Goal: Task Accomplishment & Management: Use online tool/utility

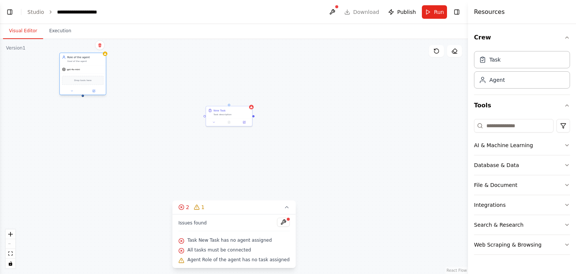
drag, startPoint x: 262, startPoint y: 100, endPoint x: 81, endPoint y: 59, distance: 185.7
click at [81, 59] on div "Role of the agent" at bounding box center [85, 57] width 36 height 4
click at [284, 208] on icon at bounding box center [287, 207] width 6 height 6
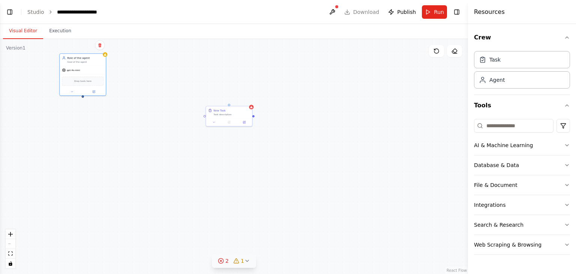
click at [249, 263] on button "2 1" at bounding box center [234, 261] width 44 height 14
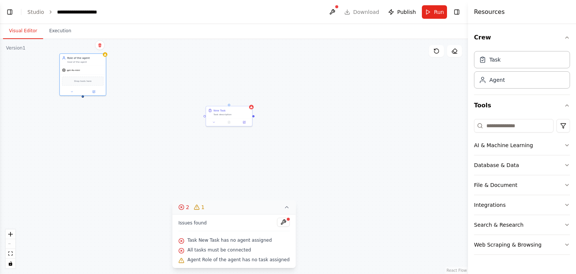
click at [284, 206] on icon at bounding box center [287, 207] width 6 height 6
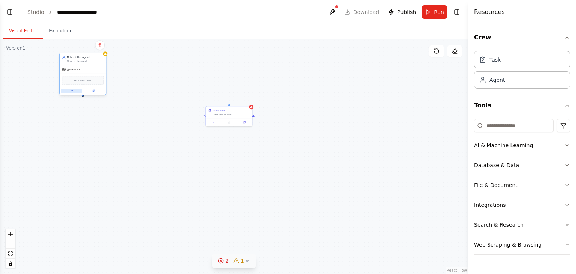
click at [75, 92] on button at bounding box center [71, 91] width 21 height 5
click at [90, 109] on input "**********" at bounding box center [97, 107] width 68 height 7
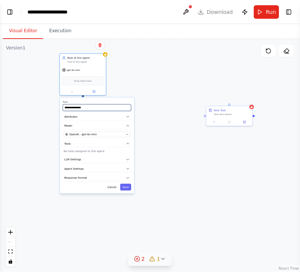
click at [98, 107] on input "**********" at bounding box center [97, 107] width 68 height 7
type input "*"
paste input "**********"
type input "**********"
click at [101, 135] on div "OpenAI - gpt-4o-mini" at bounding box center [94, 135] width 59 height 4
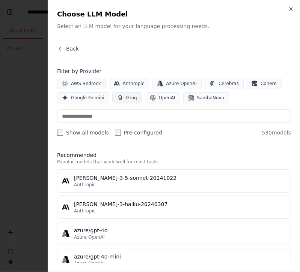
click at [130, 95] on span "Groq" at bounding box center [131, 98] width 11 height 6
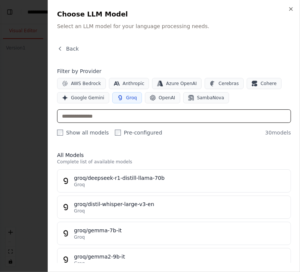
click at [114, 113] on input "text" at bounding box center [174, 117] width 234 height 14
paste input "**********"
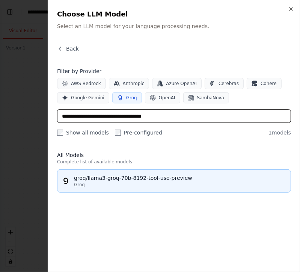
type input "**********"
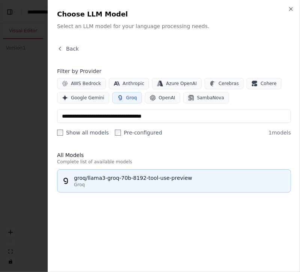
click at [148, 180] on div "groq/llama3-groq-70b-8192-tool-use-preview" at bounding box center [180, 178] width 212 height 8
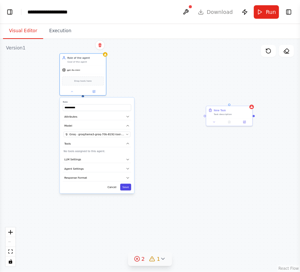
click at [128, 188] on button "Save" at bounding box center [125, 187] width 11 height 7
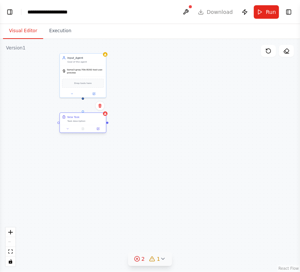
drag, startPoint x: 231, startPoint y: 110, endPoint x: 84, endPoint y: 117, distance: 147.2
click at [84, 117] on div "New Task" at bounding box center [85, 117] width 36 height 4
click at [69, 131] on button at bounding box center [67, 129] width 13 height 5
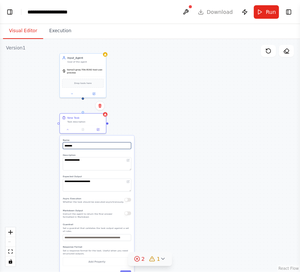
click at [93, 147] on input "********" at bounding box center [97, 146] width 68 height 7
type input "*"
paste input "**********"
type input "**********"
click at [96, 164] on textarea "**********" at bounding box center [97, 164] width 68 height 13
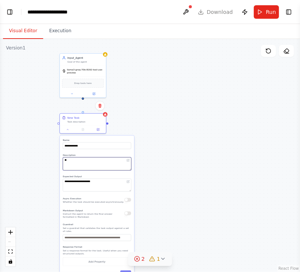
type textarea "*"
paste textarea "**********"
type textarea "**********"
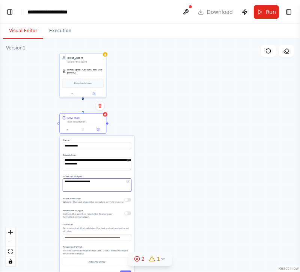
click at [109, 185] on textarea "**********" at bounding box center [97, 185] width 68 height 13
type textarea "*"
paste textarea "**********"
type textarea "**********"
click at [128, 271] on button "Save" at bounding box center [125, 274] width 11 height 7
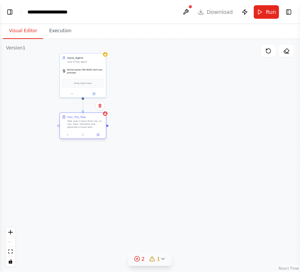
drag, startPoint x: 83, startPoint y: 98, endPoint x: 83, endPoint y: 117, distance: 19.1
click at [179, 117] on div "Plan_Trip_Task Take user’s input (from city, to city, days, interests) and gene…" at bounding box center [254, 134] width 150 height 117
drag, startPoint x: 83, startPoint y: 98, endPoint x: 83, endPoint y: 113, distance: 15.4
click at [179, 113] on div "Plan_Trip_Task Take user’s input (from city, to city, days, interests) and gene…" at bounding box center [254, 134] width 150 height 117
click at [209, 162] on div ".deletable-edge-delete-btn { width: 20px; height: 20px; border: 0px solid #ffff…" at bounding box center [150, 155] width 300 height 233
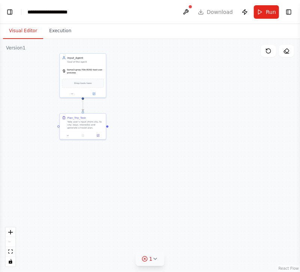
click at [158, 259] on icon at bounding box center [155, 259] width 6 height 6
click at [180, 227] on icon at bounding box center [183, 225] width 6 height 6
click at [291, 11] on button "Toggle Right Sidebar" at bounding box center [288, 12] width 11 height 11
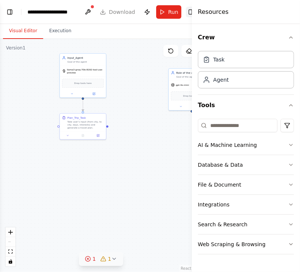
click at [186, 13] on button "Toggle Right Sidebar" at bounding box center [191, 12] width 11 height 11
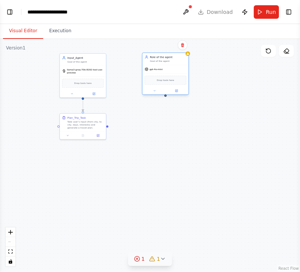
drag, startPoint x: 192, startPoint y: 74, endPoint x: 167, endPoint y: 60, distance: 28.6
click at [167, 60] on div "Role of the agent Goal of the agent" at bounding box center [168, 59] width 36 height 8
click at [269, 128] on div ".deletable-edge-delete-btn { width: 20px; height: 20px; border: 0px solid #ffff…" at bounding box center [150, 155] width 300 height 233
click at [154, 92] on button at bounding box center [154, 91] width 21 height 5
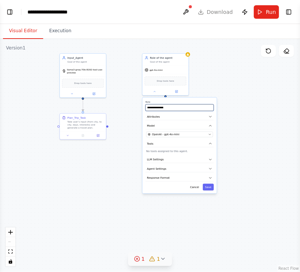
click at [180, 105] on input "**********" at bounding box center [179, 107] width 68 height 7
type input "*"
type input "**********"
click at [207, 134] on button "OpenAI - gpt-4o-mini" at bounding box center [179, 135] width 67 height 6
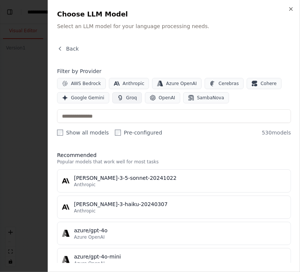
click at [128, 99] on span "Groq" at bounding box center [131, 98] width 11 height 6
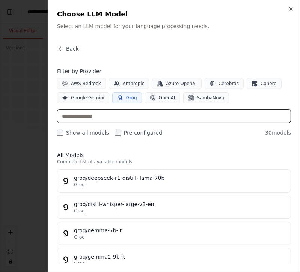
click at [97, 115] on input "text" at bounding box center [174, 117] width 234 height 14
type input "*"
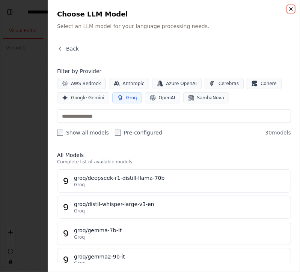
click at [290, 11] on icon "button" at bounding box center [291, 9] width 6 height 6
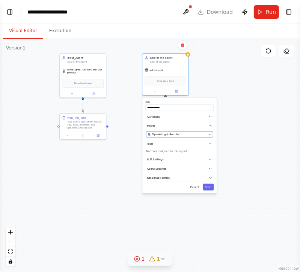
click at [201, 132] on button "OpenAI - gpt-4o-mini" at bounding box center [179, 135] width 67 height 6
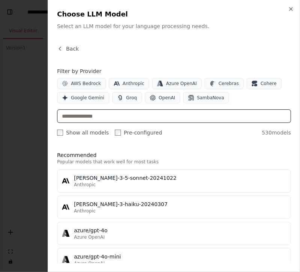
click at [103, 117] on input "text" at bounding box center [174, 117] width 234 height 14
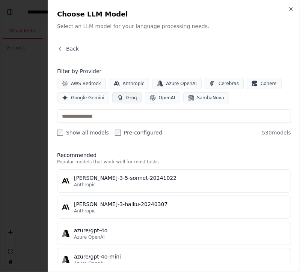
click at [122, 98] on button "Groq" at bounding box center [127, 97] width 30 height 11
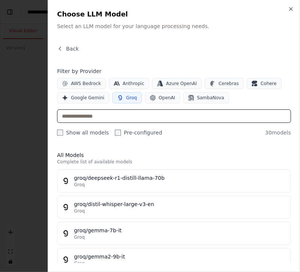
click at [98, 115] on input "text" at bounding box center [174, 117] width 234 height 14
paste input "**********"
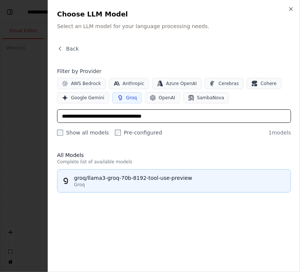
type input "**********"
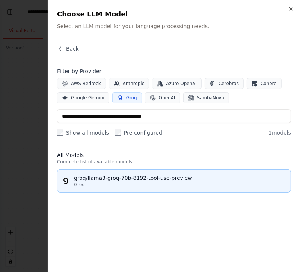
click at [136, 180] on div "groq/llama3-groq-70b-8192-tool-use-preview" at bounding box center [180, 178] width 212 height 8
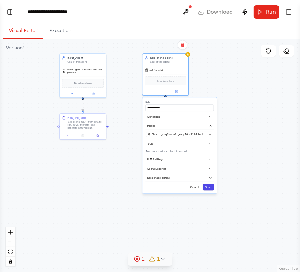
click at [210, 186] on button "Save" at bounding box center [208, 187] width 11 height 7
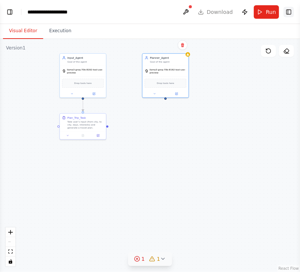
click at [288, 15] on button "Toggle Right Sidebar" at bounding box center [288, 12] width 11 height 11
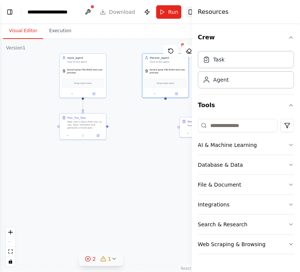
click at [188, 15] on button "Toggle Right Sidebar" at bounding box center [191, 12] width 11 height 11
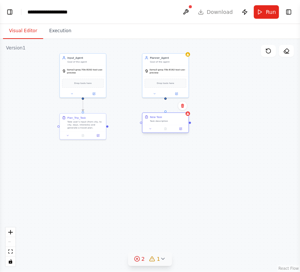
drag, startPoint x: 198, startPoint y: 126, endPoint x: 161, endPoint y: 123, distance: 37.2
click at [161, 123] on div "New Task Task description" at bounding box center [165, 119] width 46 height 12
click at [152, 128] on icon at bounding box center [150, 129] width 3 height 3
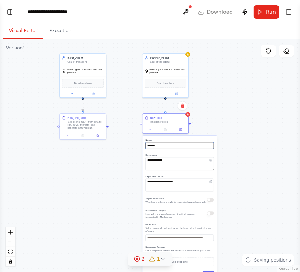
click at [167, 144] on input "********" at bounding box center [179, 146] width 68 height 7
type input "*"
paste input "**********"
type input "**********"
click at [188, 162] on textarea "**********" at bounding box center [179, 164] width 68 height 13
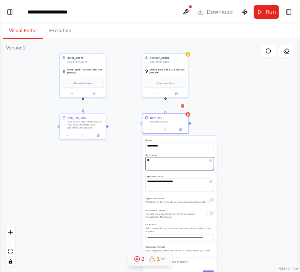
type textarea "*"
paste textarea "**********"
type textarea "**********"
click at [185, 185] on textarea "**********" at bounding box center [179, 185] width 68 height 13
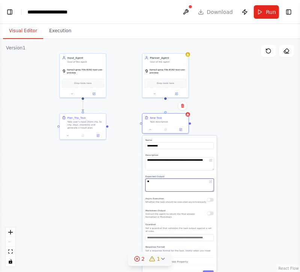
type textarea "*"
paste textarea "**********"
type textarea "**********"
click at [210, 271] on button "Save" at bounding box center [208, 274] width 11 height 7
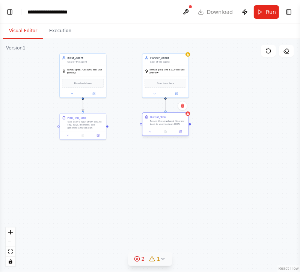
drag, startPoint x: 165, startPoint y: 98, endPoint x: 165, endPoint y: 114, distance: 16.5
click at [179, 114] on div "Plan_Trip_Task Take user’s input (from city, to city, days, interests) and gene…" at bounding box center [254, 134] width 150 height 117
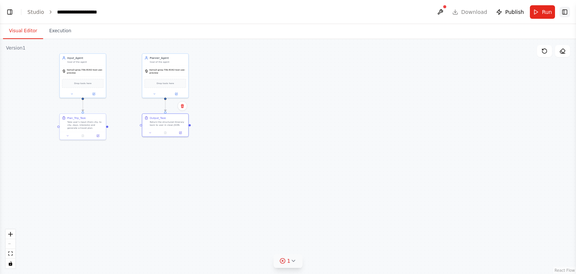
click at [567, 12] on button "Toggle Right Sidebar" at bounding box center [565, 12] width 11 height 11
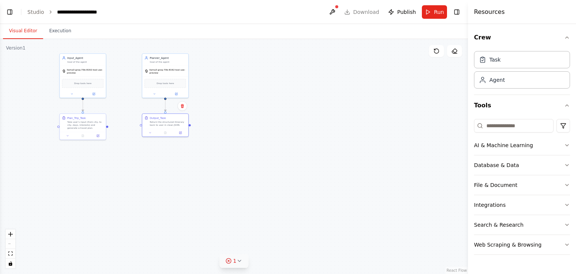
click at [240, 263] on icon at bounding box center [239, 261] width 6 height 6
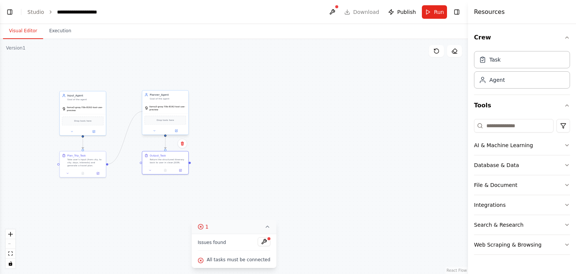
drag, startPoint x: 107, startPoint y: 125, endPoint x: 143, endPoint y: 111, distance: 38.2
click at [179, 113] on div "Plan_Trip_Task Take user’s input (from city, to city, days, interests) and gene…" at bounding box center [296, 171] width 234 height 117
click at [221, 180] on div ".deletable-edge-delete-btn { width: 20px; height: 20px; border: 0px solid #ffff…" at bounding box center [234, 156] width 468 height 235
click at [296, 118] on div ".deletable-edge-delete-btn { width: 20px; height: 20px; border: 0px solid #ffff…" at bounding box center [234, 156] width 468 height 235
click at [437, 54] on icon at bounding box center [437, 51] width 6 height 6
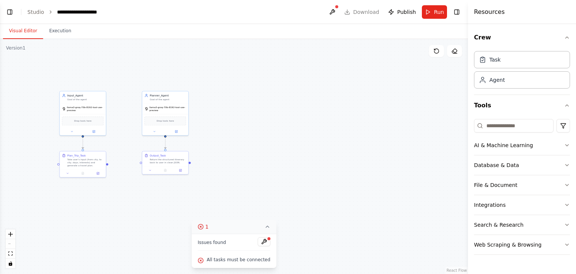
click at [446, 106] on div ".deletable-edge-delete-btn { width: 20px; height: 20px; border: 0px solid #ffff…" at bounding box center [234, 156] width 468 height 235
click at [90, 165] on div "Take user’s input (from city, to city, days, interests) and generate a travel p…" at bounding box center [85, 161] width 36 height 9
click at [159, 158] on div "Return the structured itinerary back to user in clean JSON." at bounding box center [168, 160] width 36 height 6
click at [166, 103] on div "llama3-groq-70b-8192-tool-use-preview" at bounding box center [165, 108] width 46 height 11
click at [264, 226] on icon at bounding box center [267, 227] width 6 height 6
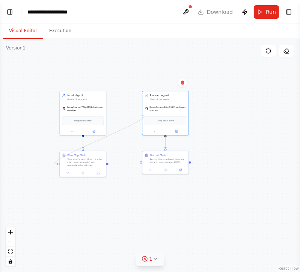
drag, startPoint x: 58, startPoint y: 164, endPoint x: 141, endPoint y: 116, distance: 95.8
click at [141, 116] on div ".deletable-edge-delete-btn { width: 20px; height: 20px; border: 0px solid #ffff…" at bounding box center [150, 155] width 300 height 233
drag, startPoint x: 107, startPoint y: 164, endPoint x: 144, endPoint y: 92, distance: 81.0
click at [179, 113] on div "Plan_Trip_Task Take user’s input (from city, to city, days, interests) and gene…" at bounding box center [254, 171] width 150 height 117
drag, startPoint x: 165, startPoint y: 105, endPoint x: 171, endPoint y: 105, distance: 6.0
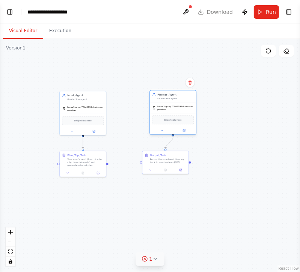
click at [171, 105] on span "llama3-groq-70b-8192-tool-use-preview" at bounding box center [175, 108] width 37 height 6
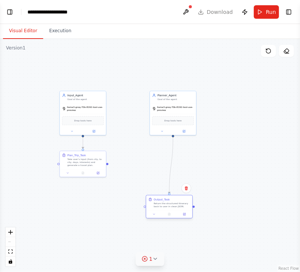
drag, startPoint x: 159, startPoint y: 156, endPoint x: 164, endPoint y: 201, distance: 46.0
click at [164, 201] on div "Output_Task" at bounding box center [161, 200] width 16 height 4
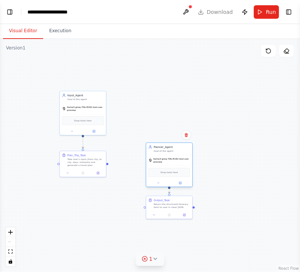
drag, startPoint x: 168, startPoint y: 102, endPoint x: 163, endPoint y: 155, distance: 53.1
click at [163, 155] on div "llama3-groq-70b-8192-tool-use-preview" at bounding box center [169, 160] width 46 height 11
click at [249, 161] on div ".deletable-edge-delete-btn { width: 20px; height: 20px; border: 0px solid #ffff…" at bounding box center [150, 155] width 300 height 233
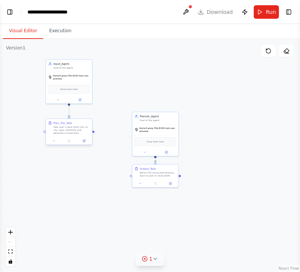
drag, startPoint x: 107, startPoint y: 164, endPoint x: 93, endPoint y: 132, distance: 35.1
click at [93, 132] on div ".deletable-edge-delete-btn { width: 20px; height: 20px; border: 0px solid #ffff…" at bounding box center [150, 155] width 300 height 233
drag, startPoint x: 93, startPoint y: 131, endPoint x: 134, endPoint y: 131, distance: 41.3
click at [165, 131] on div "Plan_Trip_Task Take user’s input (from city, to city, days, interests) and gene…" at bounding box center [240, 139] width 150 height 117
drag, startPoint x: 93, startPoint y: 131, endPoint x: 161, endPoint y: 141, distance: 68.3
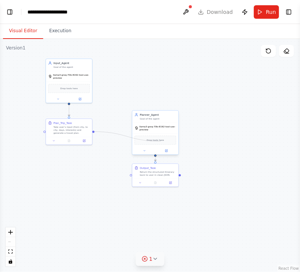
click at [165, 141] on div "Plan_Trip_Task Take user’s input (from city, to city, days, interests) and gene…" at bounding box center [240, 139] width 150 height 117
click at [68, 123] on div "Plan_Trip_Task" at bounding box center [62, 122] width 19 height 4
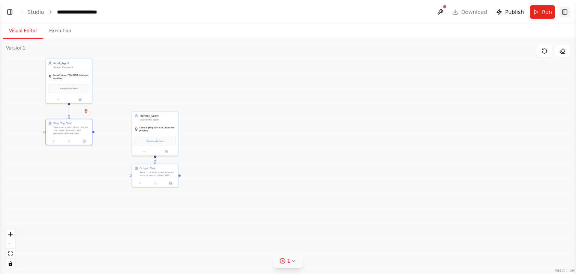
click at [567, 17] on button "Toggle Right Sidebar" at bounding box center [565, 12] width 11 height 11
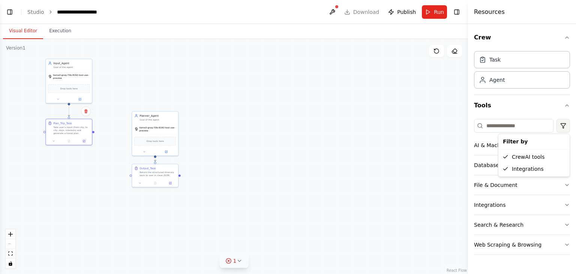
click at [563, 129] on html "**********" at bounding box center [288, 137] width 576 height 274
click at [418, 86] on html "**********" at bounding box center [288, 137] width 576 height 274
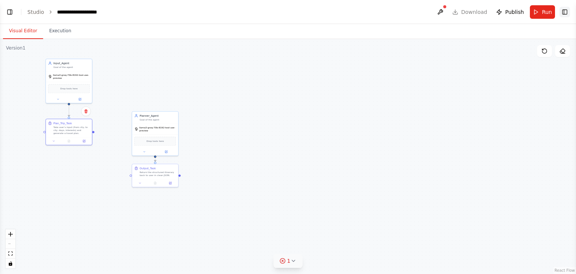
click at [563, 13] on button "Toggle Right Sidebar" at bounding box center [565, 12] width 11 height 11
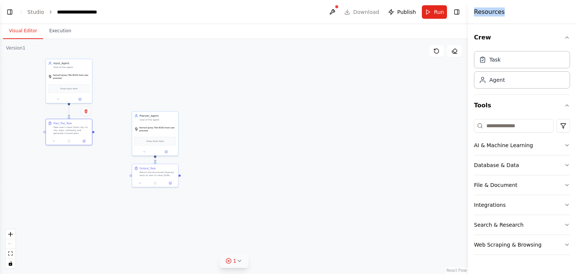
drag, startPoint x: 474, startPoint y: 9, endPoint x: 520, endPoint y: 19, distance: 46.8
click at [520, 19] on div "Resources" at bounding box center [522, 12] width 108 height 24
click at [570, 38] on div "Crew Task Agent Tools AI & Machine Learning Database & Data File & Document Int…" at bounding box center [522, 149] width 108 height 250
click at [569, 38] on icon "button" at bounding box center [567, 38] width 6 height 6
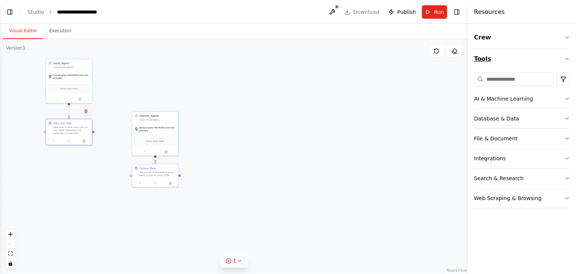
click at [568, 54] on button "Tools" at bounding box center [522, 58] width 96 height 21
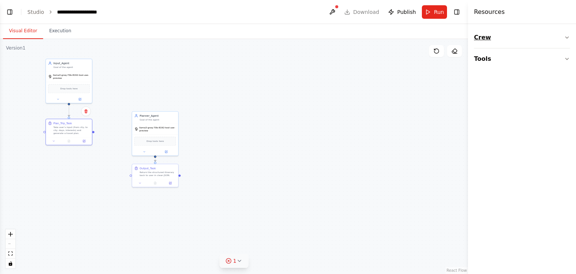
click at [566, 38] on icon "button" at bounding box center [567, 38] width 3 height 2
click at [567, 104] on icon "button" at bounding box center [567, 105] width 6 height 6
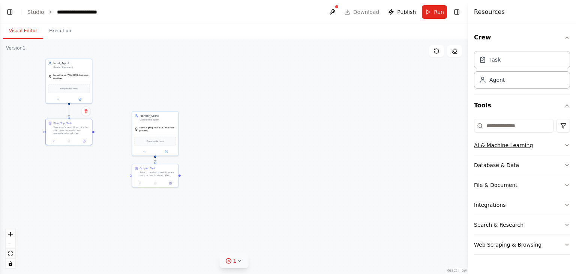
click at [568, 145] on icon "button" at bounding box center [567, 145] width 6 height 6
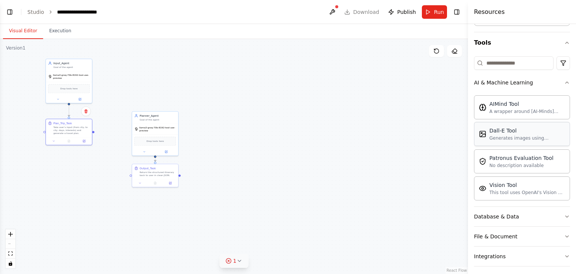
scroll to position [67, 0]
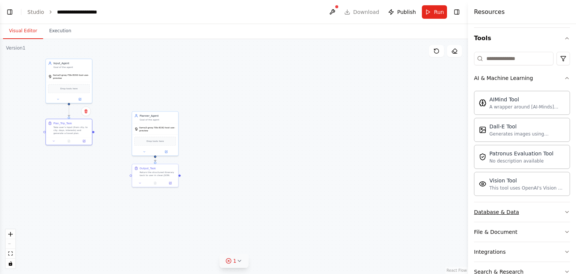
click at [564, 209] on icon "button" at bounding box center [567, 212] width 6 height 6
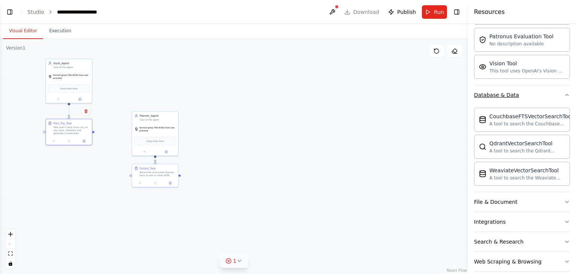
scroll to position [185, 0]
click at [564, 200] on icon "button" at bounding box center [567, 201] width 6 height 6
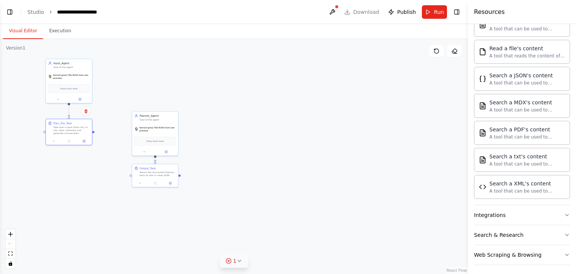
scroll to position [408, 0]
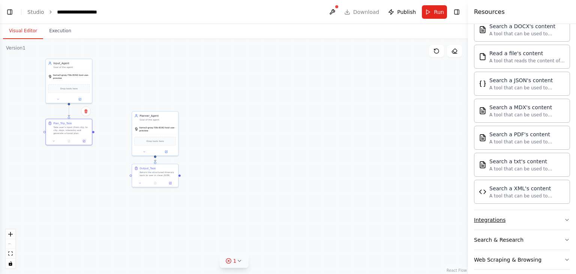
click at [564, 217] on icon "button" at bounding box center [567, 220] width 6 height 6
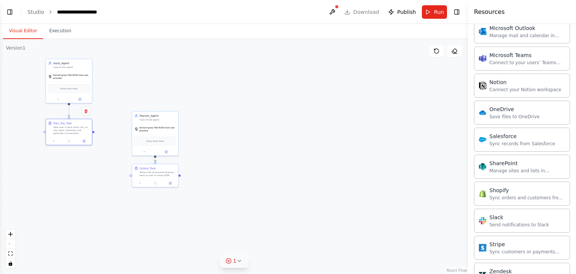
scroll to position [1010, 0]
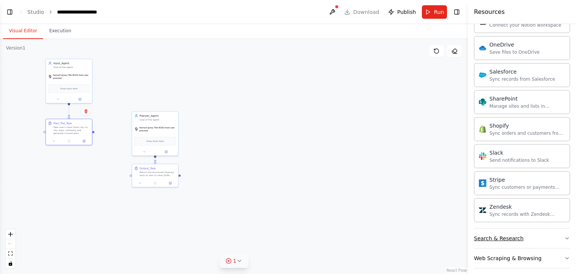
click at [564, 235] on icon "button" at bounding box center [567, 238] width 6 height 6
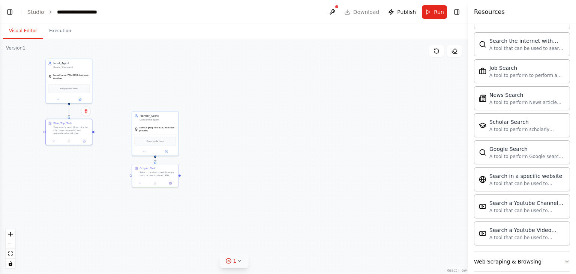
scroll to position [1392, 0]
click at [564, 257] on icon "button" at bounding box center [567, 260] width 6 height 6
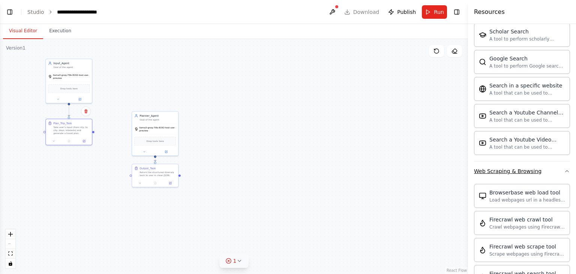
scroll to position [1481, 0]
click at [564, 168] on icon "button" at bounding box center [567, 171] width 6 height 6
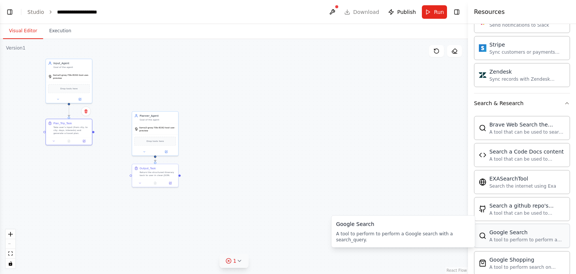
scroll to position [1144, 0]
click at [564, 101] on icon "button" at bounding box center [567, 104] width 6 height 6
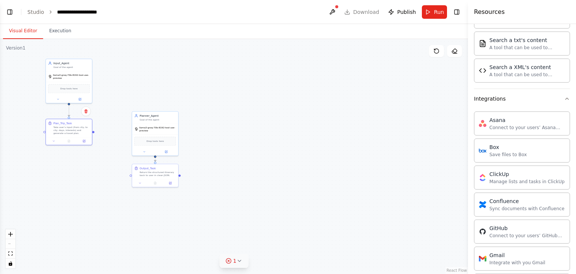
scroll to position [529, 0]
click at [564, 97] on icon "button" at bounding box center [567, 99] width 6 height 6
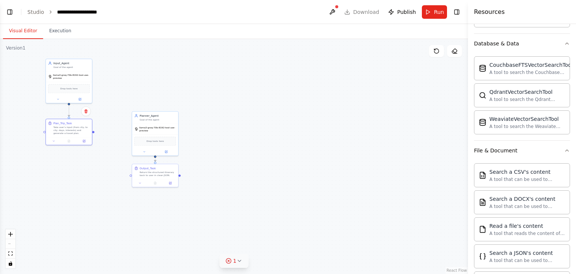
scroll to position [235, 0]
click at [564, 149] on icon "button" at bounding box center [567, 151] width 6 height 6
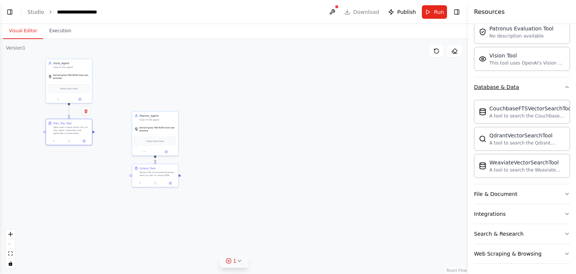
click at [564, 86] on icon "button" at bounding box center [567, 87] width 6 height 6
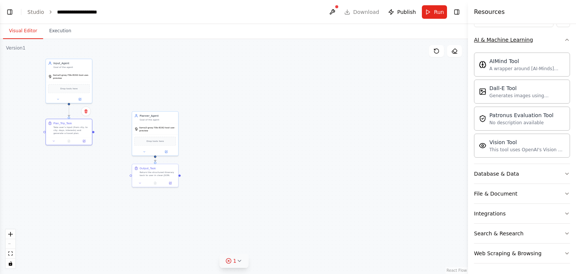
click at [564, 39] on icon "button" at bounding box center [567, 40] width 6 height 6
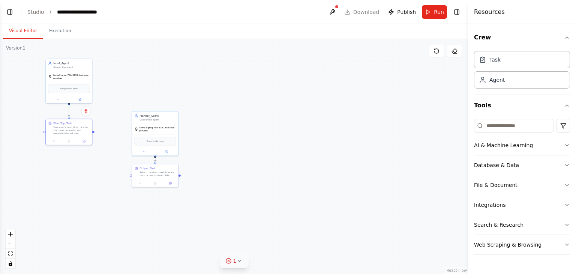
click at [428, 133] on div ".deletable-edge-delete-btn { width: 20px; height: 20px; border: 0px solid #ffff…" at bounding box center [234, 156] width 468 height 235
click at [148, 129] on span "llama3-groq-70b-8192-tool-use-preview" at bounding box center [157, 128] width 37 height 6
click at [63, 128] on div "Take user’s input (from city, to city, days, interests) and generate a travel p…" at bounding box center [71, 129] width 36 height 9
click at [279, 170] on div ".deletable-edge-delete-btn { width: 20px; height: 20px; border: 0px solid #ffff…" at bounding box center [234, 156] width 468 height 235
drag, startPoint x: 473, startPoint y: 11, endPoint x: 564, endPoint y: 291, distance: 294.7
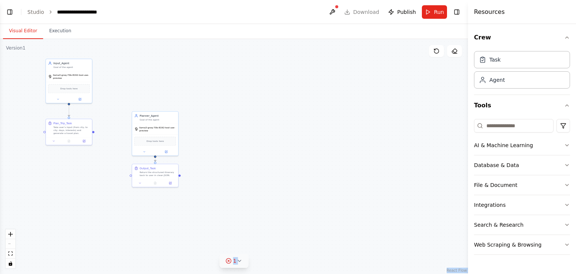
click at [564, 273] on html "**********" at bounding box center [288, 137] width 576 height 274
copy div "React Flow Press enter or space to select a node. You can then use the arrow ke…"
click at [350, 116] on div ".deletable-edge-delete-btn { width: 20px; height: 20px; border: 0px solid #ffff…" at bounding box center [234, 156] width 468 height 235
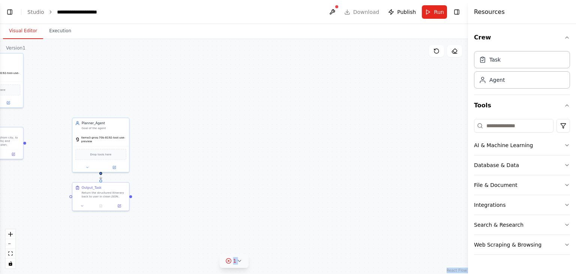
click at [455, 269] on link "React Flow" at bounding box center [457, 270] width 20 height 4
click at [399, 115] on div ".deletable-edge-delete-btn { width: 20px; height: 20px; border: 0px solid #ffff…" at bounding box center [234, 156] width 468 height 235
click at [239, 262] on icon at bounding box center [239, 261] width 6 height 6
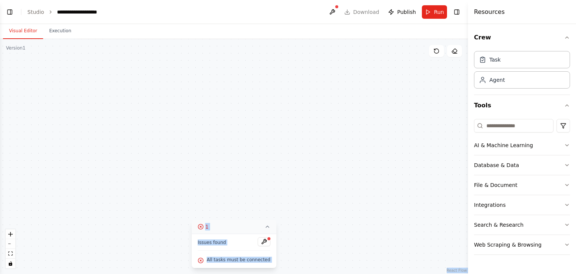
click at [327, 235] on div ".deletable-edge-delete-btn { width: 20px; height: 20px; border: 0px solid #ffff…" at bounding box center [234, 156] width 468 height 235
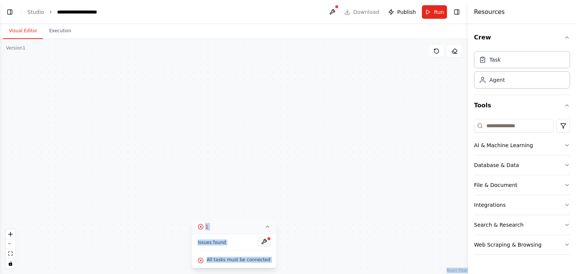
click at [327, 235] on div ".deletable-edge-delete-btn { width: 20px; height: 20px; border: 0px solid #ffff…" at bounding box center [234, 156] width 468 height 235
click at [11, 242] on button "zoom out" at bounding box center [11, 244] width 10 height 10
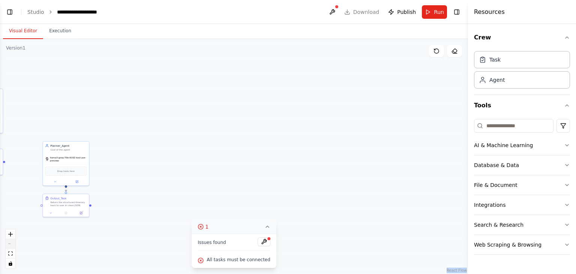
click at [11, 242] on div "React Flow controls" at bounding box center [11, 248] width 10 height 39
click at [461, 272] on link "React Flow" at bounding box center [457, 270] width 20 height 4
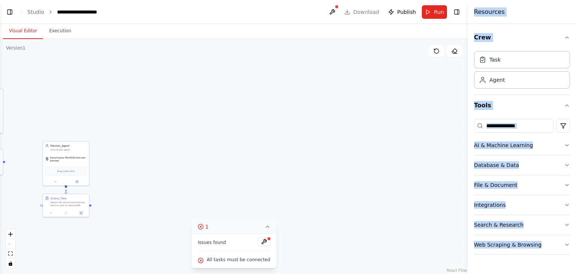
drag, startPoint x: 475, startPoint y: 13, endPoint x: 548, endPoint y: 258, distance: 255.5
click at [548, 258] on div "Resources Crew Task Agent Tools AI & Machine Learning Database & Data File & Do…" at bounding box center [522, 137] width 108 height 274
copy div "Resources Crew Task Agent Tools AI & Machine Learning Database & Data File & Do…"
click at [521, 35] on button "Crew" at bounding box center [522, 37] width 96 height 21
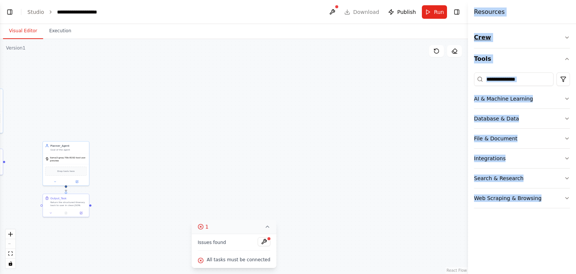
click at [521, 35] on button "Crew" at bounding box center [522, 37] width 96 height 21
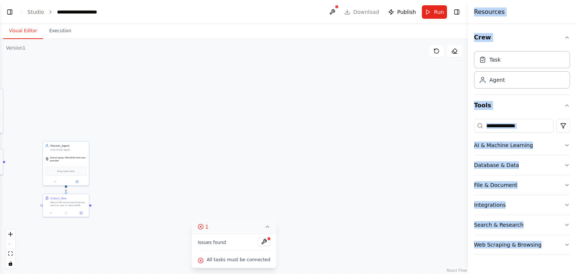
click at [436, 89] on div ".deletable-edge-delete-btn { width: 20px; height: 20px; border: 0px solid #ffff…" at bounding box center [234, 156] width 468 height 235
click at [531, 8] on div "Resources" at bounding box center [522, 12] width 108 height 24
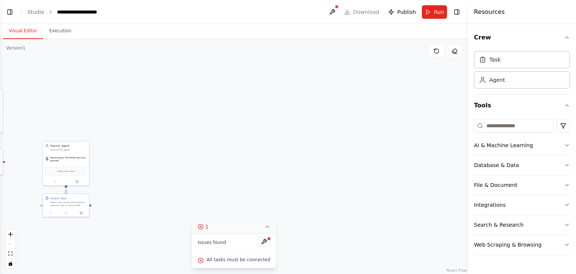
click at [531, 8] on div "Resources" at bounding box center [522, 12] width 108 height 24
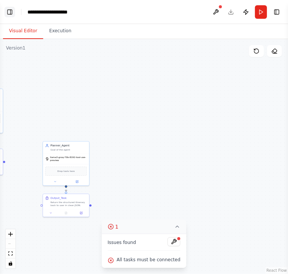
click at [6, 11] on button "Toggle Left Sidebar" at bounding box center [10, 12] width 11 height 11
click at [10, 12] on button "Toggle Left Sidebar" at bounding box center [10, 12] width 11 height 11
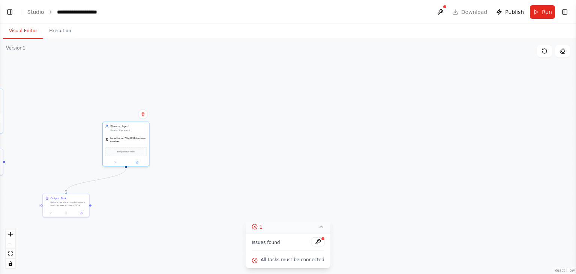
drag, startPoint x: 62, startPoint y: 152, endPoint x: 123, endPoint y: 133, distance: 63.7
click at [123, 133] on div "Planner_Agent Goal of the agent" at bounding box center [126, 128] width 46 height 12
drag, startPoint x: 74, startPoint y: 199, endPoint x: 135, endPoint y: 201, distance: 61.6
click at [135, 201] on div "Output_Task" at bounding box center [128, 201] width 36 height 4
drag, startPoint x: 2, startPoint y: 119, endPoint x: 92, endPoint y: 109, distance: 90.2
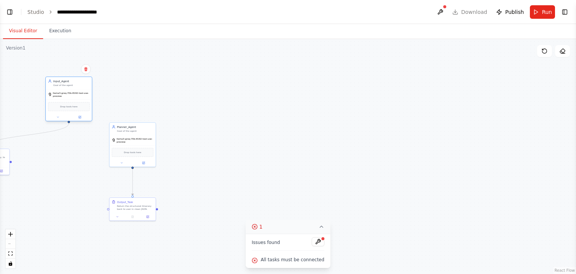
click at [92, 109] on div "Drop tools here" at bounding box center [69, 107] width 46 height 14
drag, startPoint x: 6, startPoint y: 154, endPoint x: 95, endPoint y: 147, distance: 89.1
click at [95, 147] on div ".deletable-edge-delete-btn { width: 20px; height: 20px; border: 0px solid #ffff…" at bounding box center [288, 156] width 576 height 235
click at [200, 98] on div ".deletable-edge-delete-btn { width: 20px; height: 20px; border: 0px solid #ffff…" at bounding box center [288, 156] width 576 height 235
click at [12, 12] on button "Toggle Left Sidebar" at bounding box center [10, 12] width 11 height 11
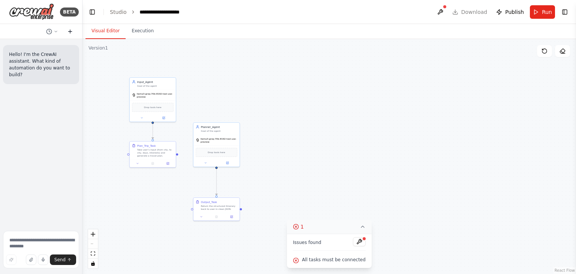
click at [71, 32] on icon at bounding box center [69, 32] width 3 height 0
click at [55, 33] on icon at bounding box center [56, 31] width 5 height 5
click at [62, 99] on div at bounding box center [41, 137] width 83 height 274
click at [91, 12] on button "Toggle Left Sidebar" at bounding box center [92, 12] width 11 height 11
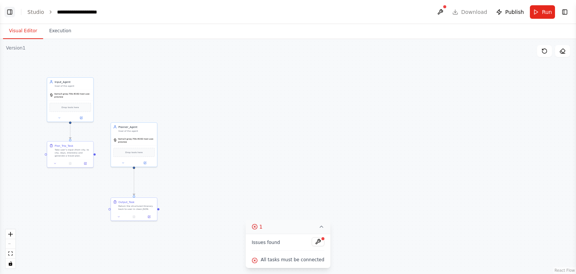
click at [10, 12] on button "Toggle Left Sidebar" at bounding box center [10, 12] width 11 height 11
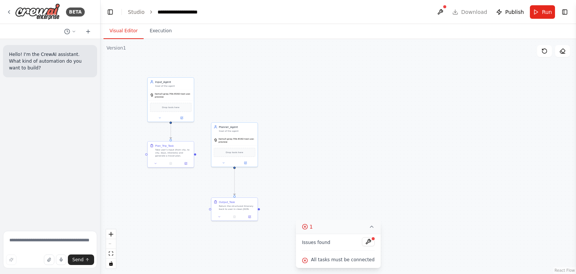
drag, startPoint x: 82, startPoint y: 190, endPoint x: 101, endPoint y: 192, distance: 18.4
click at [101, 192] on div "**********" at bounding box center [288, 137] width 576 height 274
click at [323, 68] on div ".deletable-edge-delete-btn { width: 20px; height: 20px; border: 0px solid #ffff…" at bounding box center [339, 156] width 476 height 235
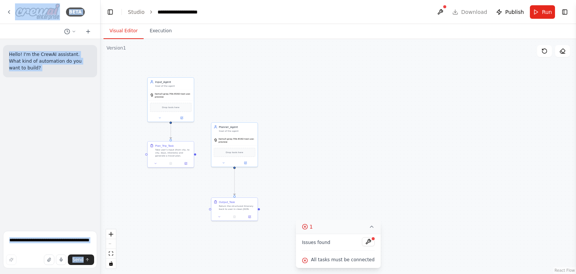
drag, startPoint x: 6, startPoint y: 3, endPoint x: 99, endPoint y: 272, distance: 285.1
click at [99, 272] on div "BETA Hello! I'm the CrewAI assistant. What kind of automation do you want to bu…" at bounding box center [50, 137] width 101 height 274
copy div "BETA Hello! I'm the CrewAI assistant. What kind of automation do you want to bu…"
click at [134, 15] on link "Studio" at bounding box center [136, 12] width 17 height 6
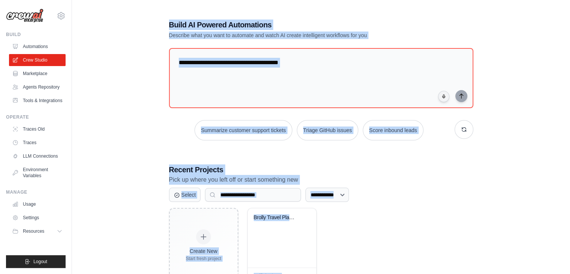
scroll to position [28, 0]
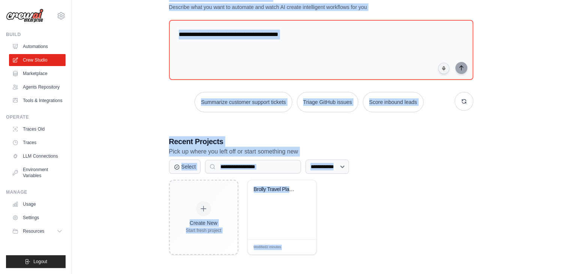
drag, startPoint x: 170, startPoint y: 25, endPoint x: 372, endPoint y: 260, distance: 310.1
click at [372, 260] on div "**********" at bounding box center [321, 122] width 323 height 287
copy div "**********"
click at [155, 103] on div "**********" at bounding box center [321, 122] width 474 height 287
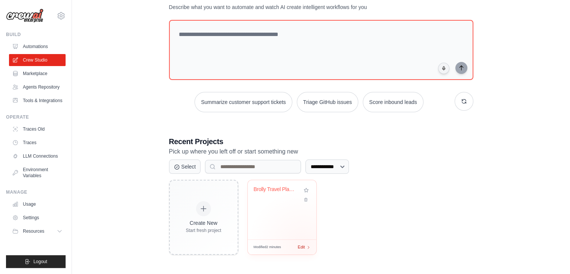
click at [303, 245] on span "Edit" at bounding box center [301, 247] width 7 height 6
click at [56, 232] on button "Resources" at bounding box center [38, 231] width 57 height 12
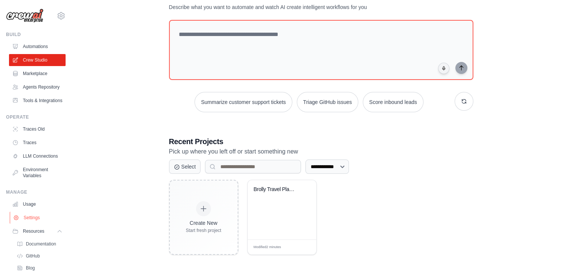
scroll to position [56, 0]
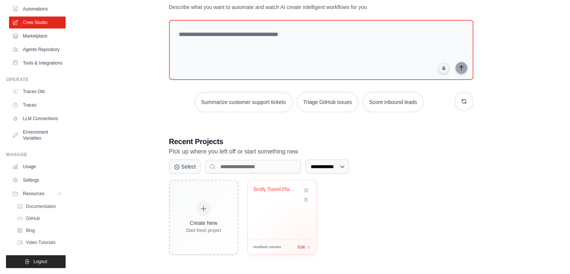
click at [302, 246] on span "Edit" at bounding box center [301, 247] width 7 height 6
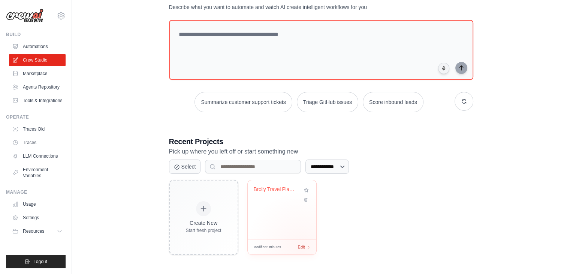
scroll to position [0, 0]
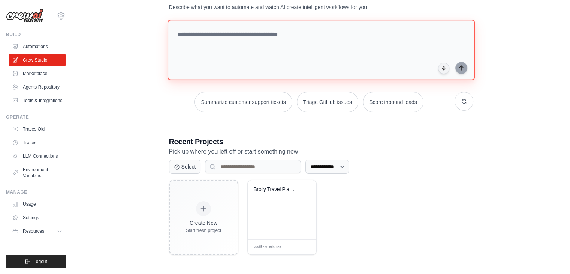
click at [230, 33] on textarea at bounding box center [321, 50] width 308 height 61
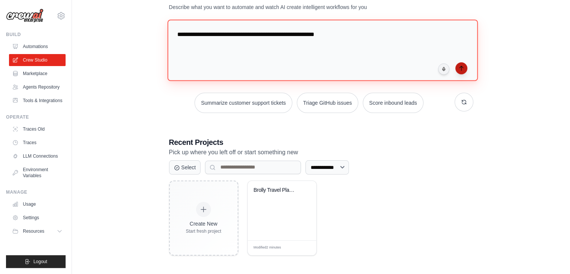
type textarea "**********"
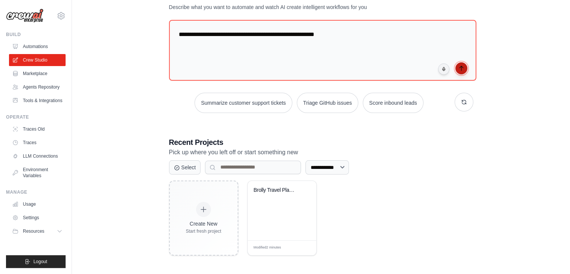
click at [461, 67] on icon "submit" at bounding box center [462, 68] width 6 height 6
click at [306, 246] on div "Edit" at bounding box center [304, 247] width 13 height 6
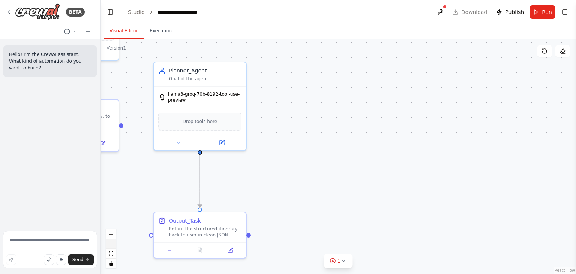
click at [113, 244] on button "zoom out" at bounding box center [111, 244] width 10 height 10
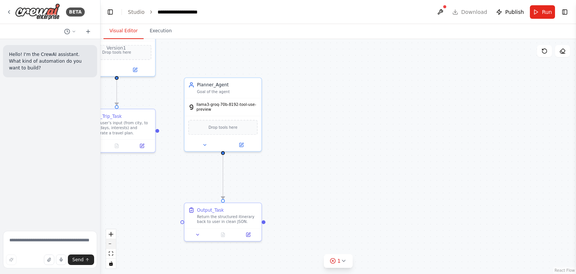
click at [113, 244] on button "zoom out" at bounding box center [111, 244] width 10 height 10
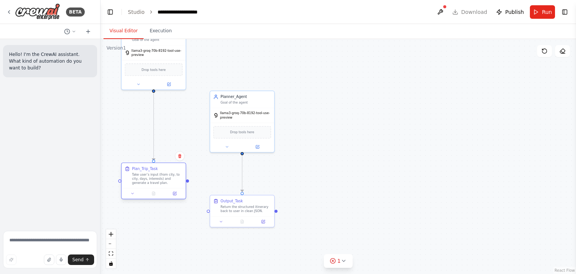
drag, startPoint x: 161, startPoint y: 125, endPoint x: 162, endPoint y: 173, distance: 48.4
click at [162, 173] on div "Plan_Trip_Task Take user’s input (from city, to city, days, interests) and gene…" at bounding box center [157, 175] width 51 height 19
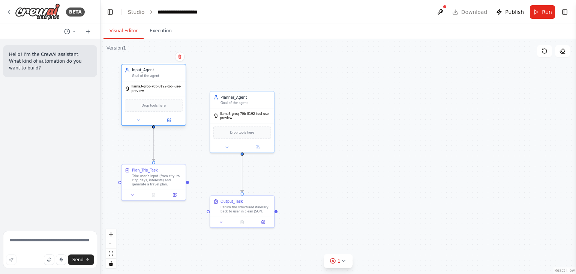
drag, startPoint x: 173, startPoint y: 52, endPoint x: 172, endPoint y: 88, distance: 36.0
click at [172, 88] on span "llama3-groq-70b-8192-tool-use-preview" at bounding box center [157, 88] width 51 height 8
click at [566, 11] on button "Toggle Right Sidebar" at bounding box center [565, 12] width 11 height 11
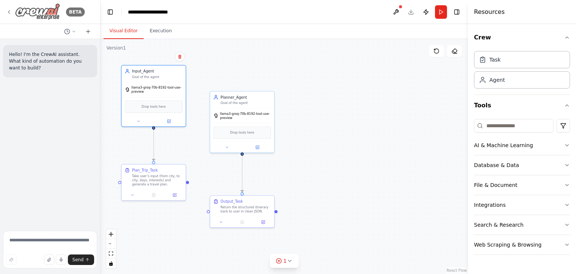
click at [9, 12] on icon at bounding box center [9, 12] width 2 height 3
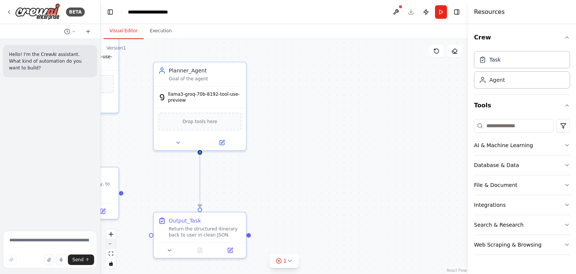
click at [113, 245] on button "zoom out" at bounding box center [111, 244] width 10 height 10
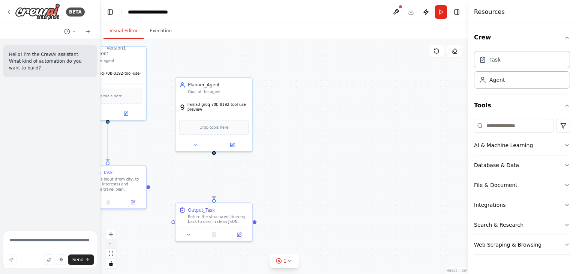
click at [113, 246] on button "zoom out" at bounding box center [111, 244] width 10 height 10
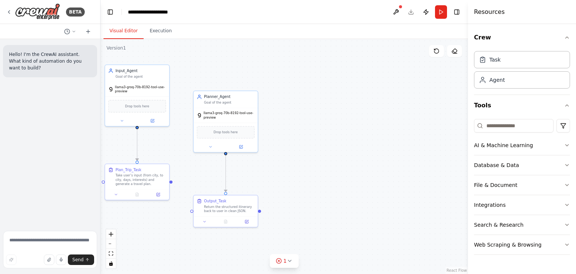
click at [358, 79] on div ".deletable-edge-delete-btn { width: 20px; height: 20px; border: 0px solid #ffff…" at bounding box center [285, 156] width 368 height 235
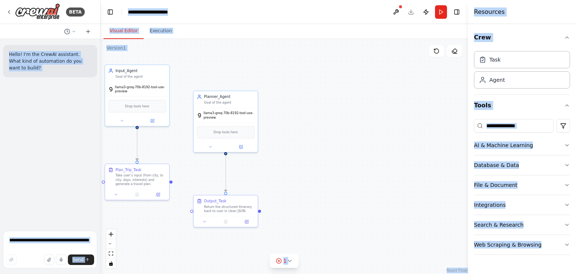
drag, startPoint x: 8, startPoint y: 29, endPoint x: 570, endPoint y: 264, distance: 609.9
click at [570, 264] on div "**********" at bounding box center [288, 137] width 576 height 274
copy div "**********"
click at [206, 220] on icon at bounding box center [205, 220] width 4 height 4
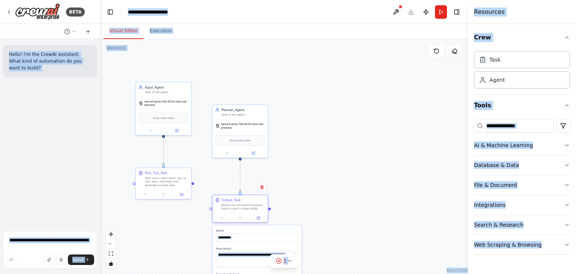
click at [334, 194] on div ".deletable-edge-delete-btn { width: 20px; height: 20px; border: 0px solid #ffff…" at bounding box center [285, 156] width 368 height 235
click at [251, 63] on div ".deletable-edge-delete-btn { width: 20px; height: 20px; border: 0px solid #ffff…" at bounding box center [285, 156] width 368 height 235
click at [2, 117] on button "Toggle Sidebar" at bounding box center [0, 137] width 6 height 274
click at [19, 117] on div "Hello! I'm the CrewAI assistant. What kind of automation do you want to build?" at bounding box center [50, 133] width 100 height 189
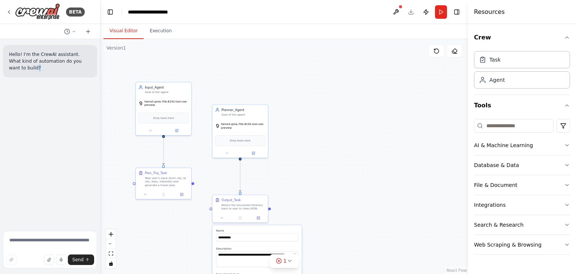
click at [19, 117] on div "Hello! I'm the CrewAI assistant. What kind of automation do you want to build?" at bounding box center [50, 133] width 100 height 189
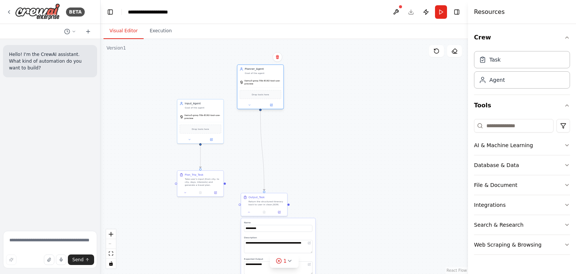
drag, startPoint x: 278, startPoint y: 124, endPoint x: 275, endPoint y: 69, distance: 55.2
click at [275, 69] on div "Planner_Agent Goal of the agent" at bounding box center [263, 71] width 36 height 8
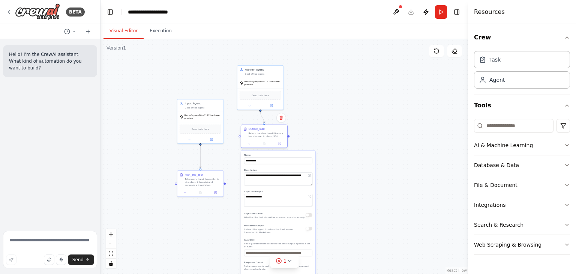
drag, startPoint x: 276, startPoint y: 196, endPoint x: 276, endPoint y: 125, distance: 70.9
click at [276, 125] on div "Output_Task Return the structured itinerary back to user in clean JSON." at bounding box center [264, 132] width 46 height 15
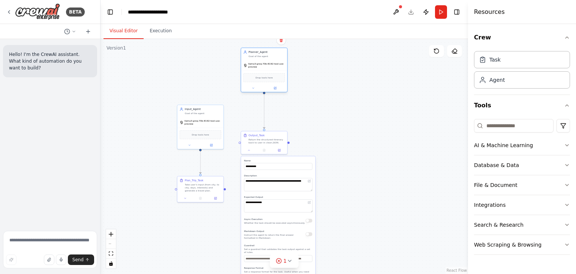
drag, startPoint x: 264, startPoint y: 71, endPoint x: 267, endPoint y: 52, distance: 19.0
click at [267, 52] on div "Planner_Agent Goal of the agent" at bounding box center [267, 54] width 36 height 8
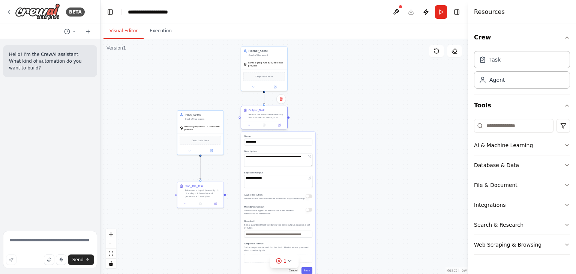
drag, startPoint x: 270, startPoint y: 141, endPoint x: 272, endPoint y: 109, distance: 31.9
click at [272, 109] on div "Output_Task" at bounding box center [267, 110] width 36 height 4
drag, startPoint x: 203, startPoint y: 117, endPoint x: 204, endPoint y: 55, distance: 61.9
click at [204, 55] on div "Input_Agent Goal of the agent" at bounding box center [203, 56] width 36 height 8
click at [188, 203] on button at bounding box center [185, 203] width 13 height 5
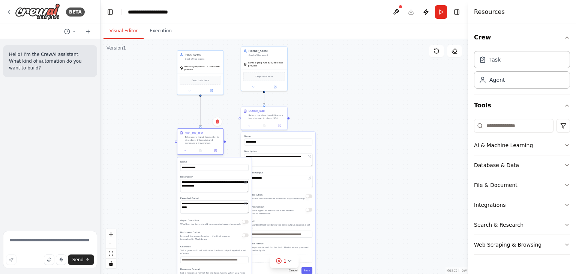
drag, startPoint x: 209, startPoint y: 185, endPoint x: 210, endPoint y: 131, distance: 53.3
click at [210, 131] on div "Plan_Trip_Task" at bounding box center [203, 133] width 36 height 4
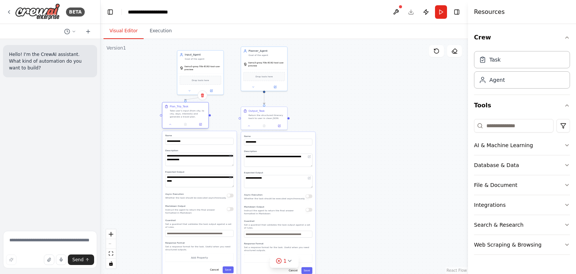
drag, startPoint x: 210, startPoint y: 131, endPoint x: 197, endPoint y: 104, distance: 30.5
click at [197, 104] on div "Plan_Trip_Task Take user’s input (from city, to city, days, interests) and gene…" at bounding box center [185, 111] width 46 height 18
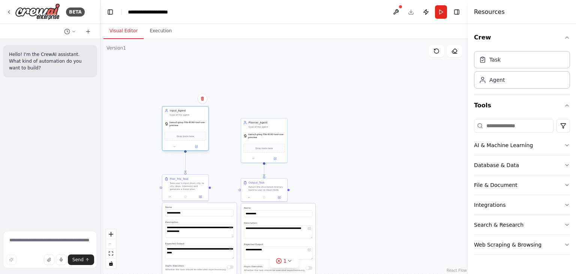
drag, startPoint x: 205, startPoint y: 56, endPoint x: 191, endPoint y: 113, distance: 58.8
click at [191, 113] on div "Input_Agent Goal of the agent" at bounding box center [188, 113] width 36 height 8
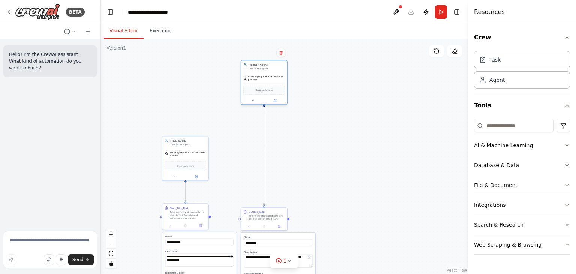
drag, startPoint x: 272, startPoint y: 126, endPoint x: 273, endPoint y: 62, distance: 64.5
click at [273, 62] on div "Planner_Agent Goal of the agent" at bounding box center [264, 66] width 46 height 12
drag, startPoint x: 204, startPoint y: 139, endPoint x: 207, endPoint y: 62, distance: 77.3
click at [207, 62] on div "**********" at bounding box center [285, 156] width 368 height 235
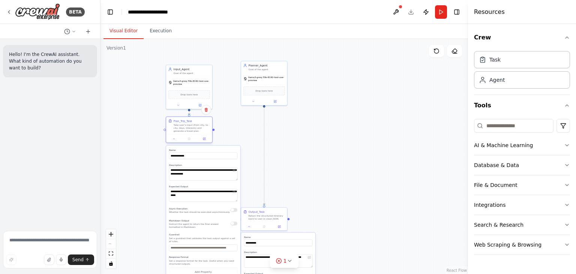
drag, startPoint x: 199, startPoint y: 207, endPoint x: 201, endPoint y: 119, distance: 87.8
click at [201, 119] on div "Plan_Trip_Task" at bounding box center [192, 121] width 36 height 4
drag, startPoint x: 273, startPoint y: 212, endPoint x: 278, endPoint y: 117, distance: 94.6
click at [278, 117] on div "Output_Task" at bounding box center [270, 117] width 36 height 4
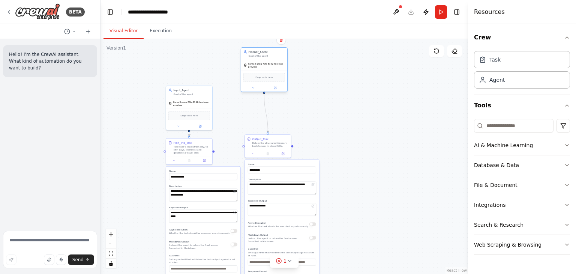
drag, startPoint x: 278, startPoint y: 65, endPoint x: 278, endPoint y: 51, distance: 14.6
click at [278, 51] on div "Planner_Agent" at bounding box center [267, 52] width 36 height 4
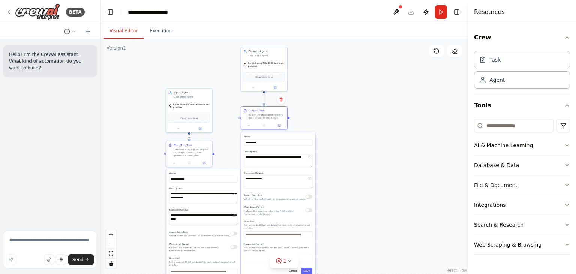
drag, startPoint x: 281, startPoint y: 141, endPoint x: 278, endPoint y: 110, distance: 31.2
click at [278, 110] on div "Output_Task" at bounding box center [267, 111] width 36 height 4
drag, startPoint x: 207, startPoint y: 96, endPoint x: 213, endPoint y: 56, distance: 40.2
click at [213, 56] on div "Input_Agent Goal of the agent" at bounding box center [199, 57] width 36 height 8
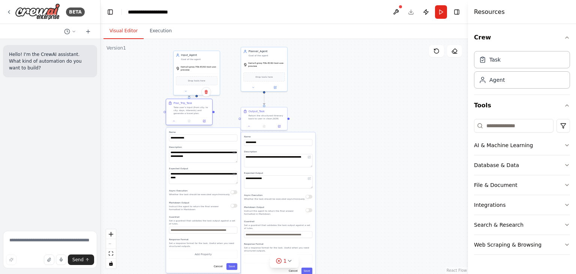
drag, startPoint x: 205, startPoint y: 146, endPoint x: 204, endPoint y: 106, distance: 40.1
click at [204, 106] on div "Plan_Trip_Task Take user’s input (from city, to city, days, interests) and gene…" at bounding box center [192, 108] width 36 height 14
click at [252, 90] on div at bounding box center [264, 87] width 46 height 8
click at [254, 87] on icon at bounding box center [253, 86] width 3 height 3
click at [309, 164] on icon "button" at bounding box center [309, 164] width 2 height 1
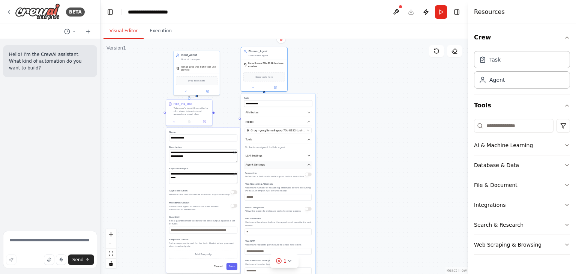
click at [309, 164] on icon "button" at bounding box center [309, 165] width 4 height 4
click at [426, 183] on div "**********" at bounding box center [285, 156] width 368 height 235
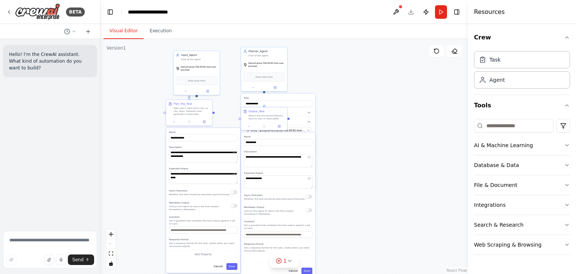
click at [393, 141] on div "**********" at bounding box center [285, 156] width 368 height 235
click at [254, 89] on div at bounding box center [264, 87] width 46 height 8
click at [361, 159] on div "**********" at bounding box center [285, 156] width 368 height 235
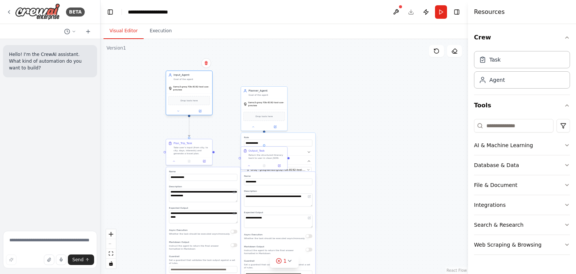
drag, startPoint x: 178, startPoint y: 56, endPoint x: 171, endPoint y: 79, distance: 24.5
click at [171, 79] on div "Input_Agent Goal of the agent" at bounding box center [189, 77] width 42 height 8
click at [9, 53] on p "Hello! I'm the CrewAI assistant. What kind of automation do you want to build?" at bounding box center [50, 61] width 82 height 20
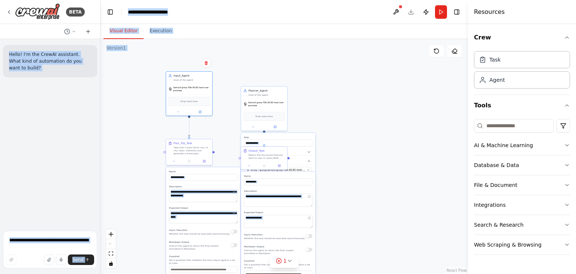
drag, startPoint x: 9, startPoint y: 53, endPoint x: 362, endPoint y: 249, distance: 404.1
click at [362, 249] on div "**********" at bounding box center [288, 137] width 576 height 274
click at [362, 249] on div "**********" at bounding box center [285, 156] width 368 height 235
click at [518, 31] on button "Crew" at bounding box center [522, 37] width 96 height 21
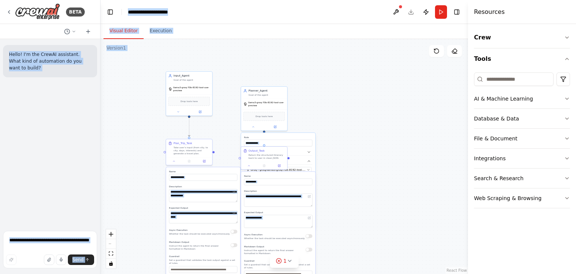
click at [332, 12] on header "**********" at bounding box center [285, 12] width 368 height 24
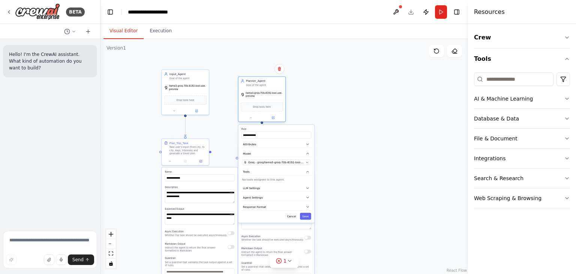
drag, startPoint x: 270, startPoint y: 92, endPoint x: 270, endPoint y: 84, distance: 8.3
click at [270, 84] on div "Goal of the agent" at bounding box center [264, 85] width 37 height 3
click at [293, 215] on button "Cancel" at bounding box center [292, 216] width 14 height 7
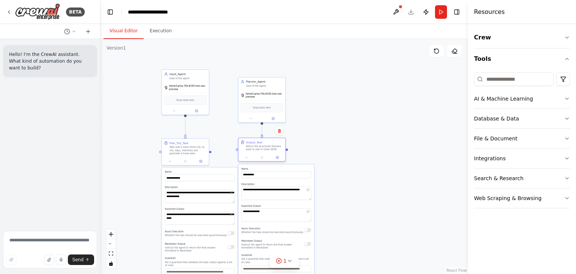
drag, startPoint x: 270, startPoint y: 152, endPoint x: 270, endPoint y: 144, distance: 8.6
click at [270, 144] on div "Output_Task Return the structured itinerary back to user in clean JSON." at bounding box center [264, 145] width 37 height 11
drag, startPoint x: 200, startPoint y: 79, endPoint x: 200, endPoint y: 59, distance: 20.3
click at [200, 59] on div "Input_Agent Goal of the agent" at bounding box center [185, 56] width 47 height 12
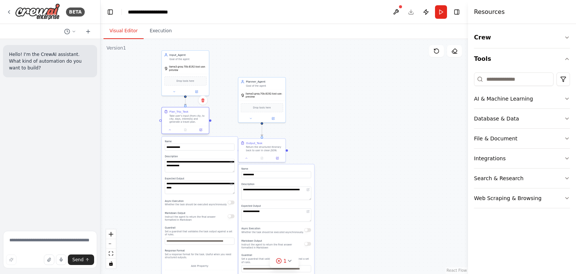
drag, startPoint x: 202, startPoint y: 143, endPoint x: 201, endPoint y: 113, distance: 30.0
click at [201, 113] on div "Plan_Trip_Task" at bounding box center [188, 112] width 37 height 4
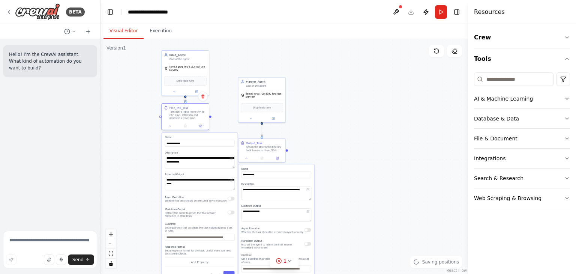
click at [201, 110] on div "Plan_Trip_Task Take user’s input (from city, to city, days, interests) and gene…" at bounding box center [188, 113] width 37 height 14
drag, startPoint x: 270, startPoint y: 87, endPoint x: 270, endPoint y: 61, distance: 26.6
click at [270, 61] on div "Planner_Agent Goal of the agent" at bounding box center [262, 56] width 47 height 12
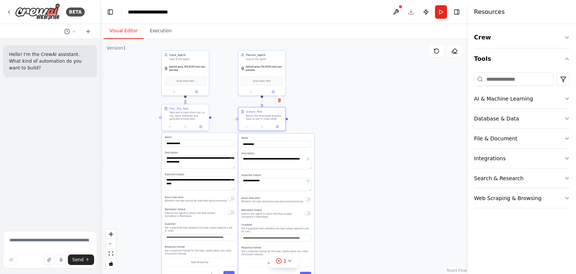
drag, startPoint x: 277, startPoint y: 144, endPoint x: 277, endPoint y: 114, distance: 30.8
click at [277, 114] on div "Output_Task Return the structured itinerary back to user in clean JSON." at bounding box center [264, 115] width 37 height 11
click at [9, 11] on icon at bounding box center [9, 12] width 2 height 3
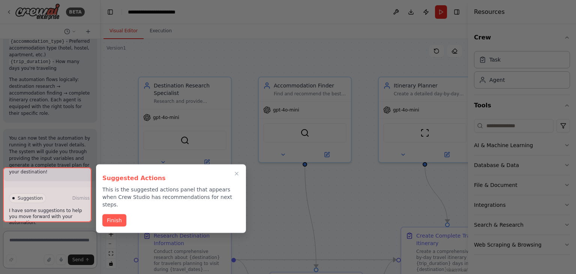
scroll to position [855, 0]
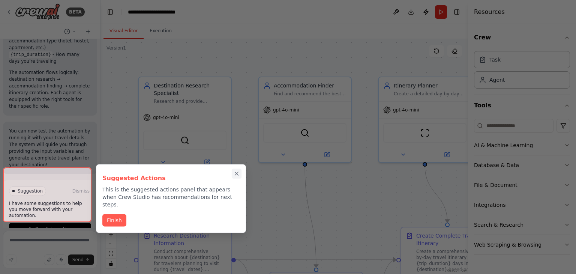
click at [239, 172] on icon "Close walkthrough" at bounding box center [236, 173] width 3 height 3
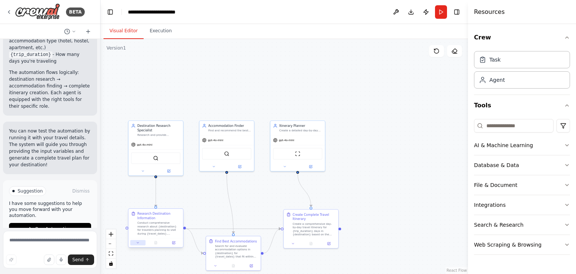
click at [140, 243] on icon at bounding box center [137, 242] width 3 height 3
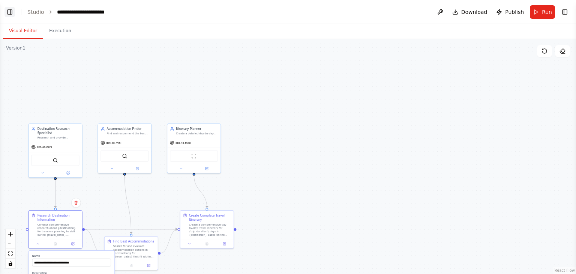
click at [9, 14] on button "Toggle Left Sidebar" at bounding box center [10, 12] width 11 height 11
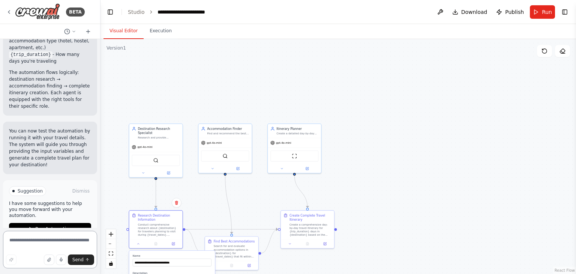
click at [16, 240] on textarea at bounding box center [50, 250] width 94 height 38
type textarea "**********"
click at [78, 259] on span "Send" at bounding box center [77, 260] width 11 height 6
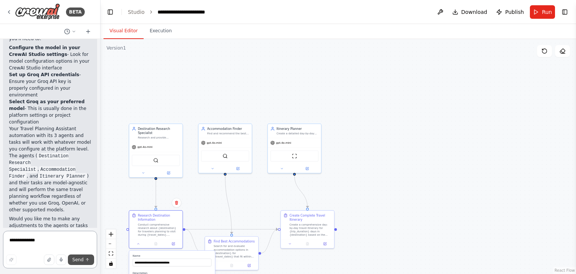
scroll to position [1123, 0]
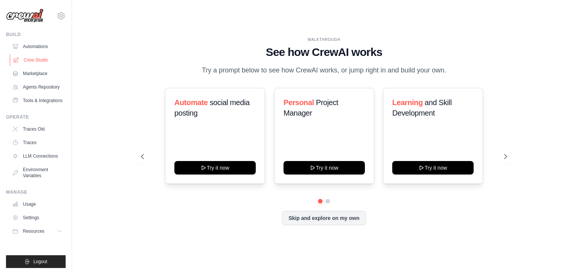
click at [31, 60] on link "Crew Studio" at bounding box center [38, 60] width 57 height 12
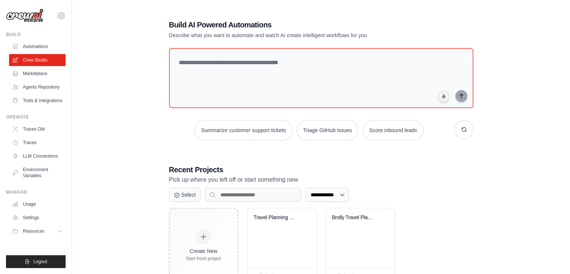
scroll to position [28, 0]
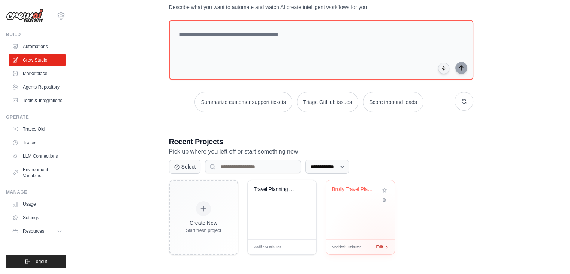
click at [381, 246] on span "Edit" at bounding box center [380, 247] width 7 height 6
click at [305, 247] on div "Edit" at bounding box center [304, 247] width 13 height 6
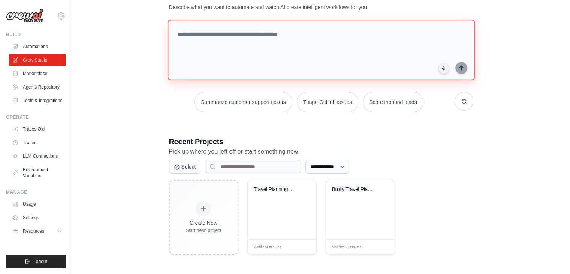
click at [251, 39] on textarea at bounding box center [321, 50] width 308 height 61
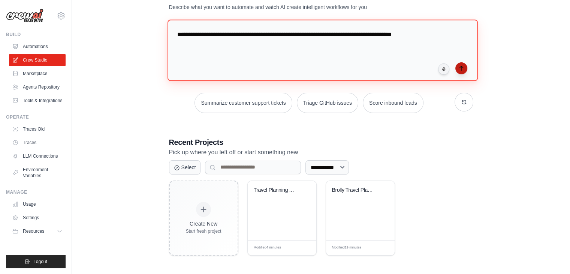
type textarea "**********"
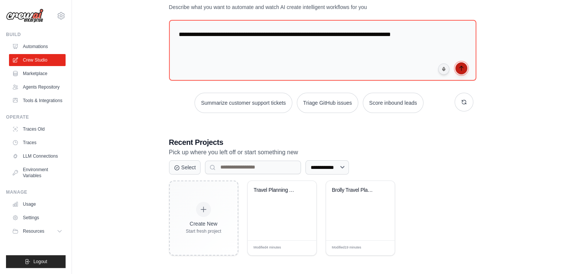
click at [461, 67] on icon "submit" at bounding box center [462, 68] width 6 height 6
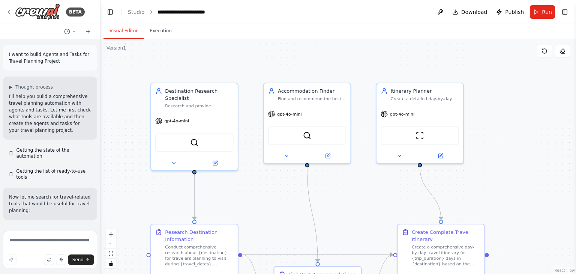
scroll to position [1033, 0]
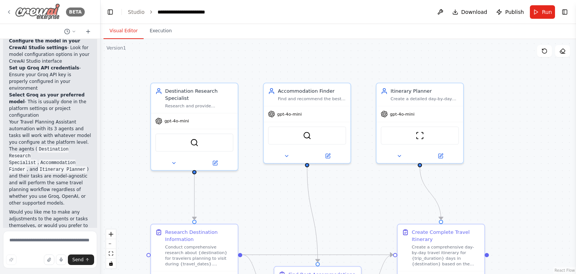
click at [11, 14] on icon at bounding box center [9, 12] width 6 height 6
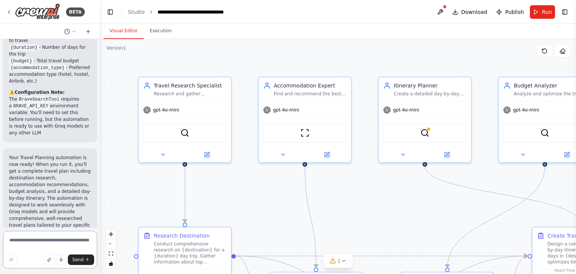
scroll to position [1085, 0]
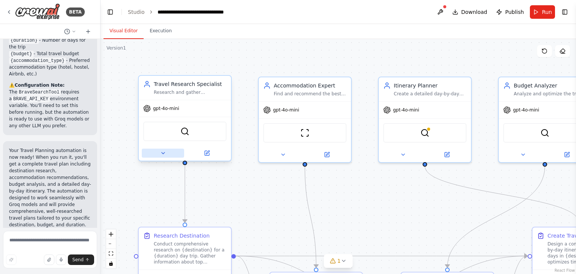
click at [165, 154] on icon at bounding box center [163, 153] width 6 height 6
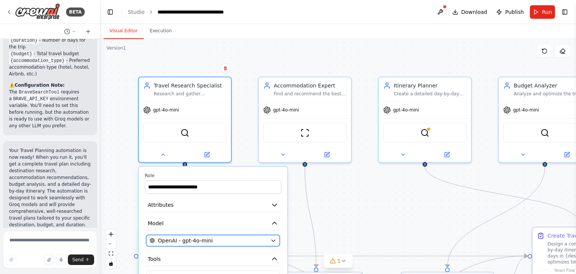
click at [195, 237] on span "OpenAI - gpt-4o-mini" at bounding box center [185, 241] width 55 height 8
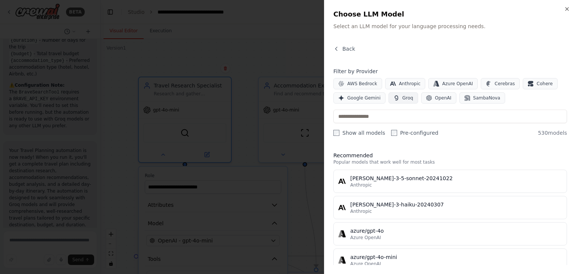
click at [405, 97] on span "Groq" at bounding box center [407, 98] width 11 height 6
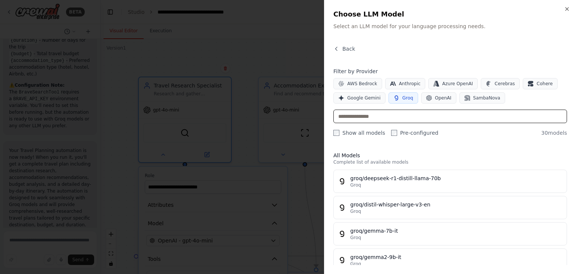
click at [374, 110] on input "text" at bounding box center [450, 117] width 234 height 14
paste input "**********"
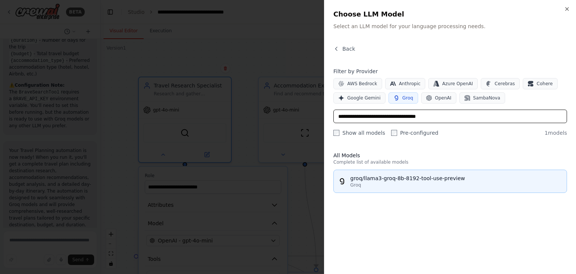
type input "**********"
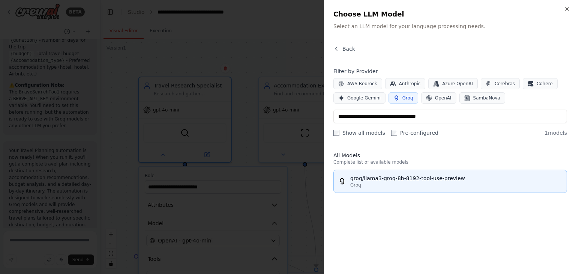
click at [404, 184] on div "Groq" at bounding box center [456, 185] width 212 height 6
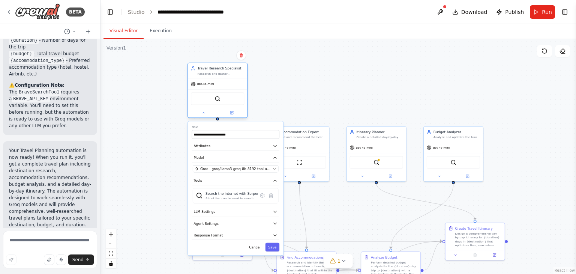
drag, startPoint x: 232, startPoint y: 141, endPoint x: 227, endPoint y: 74, distance: 68.1
click at [227, 74] on div "Travel Research Specialist Research and gather comprehensive information about …" at bounding box center [218, 91] width 60 height 56
click at [273, 249] on button "Save" at bounding box center [273, 247] width 14 height 9
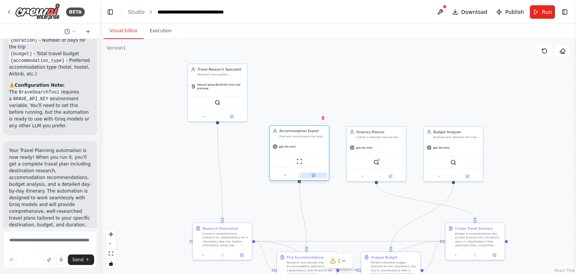
click at [312, 175] on icon at bounding box center [313, 175] width 3 height 3
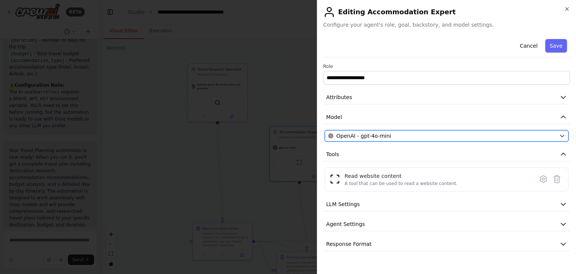
click at [414, 135] on div "OpenAI - gpt-4o-mini" at bounding box center [442, 136] width 228 height 8
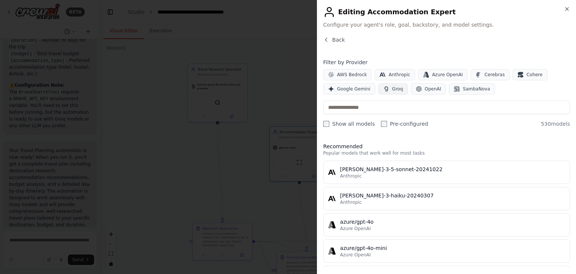
click at [392, 88] on span "Groq" at bounding box center [397, 89] width 11 height 6
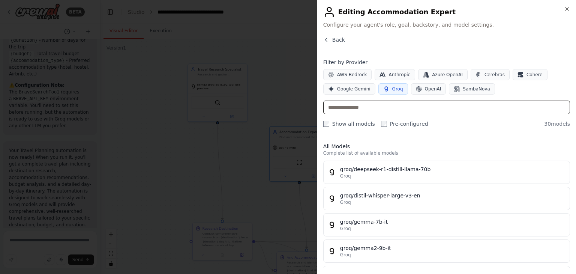
click at [393, 105] on input "text" at bounding box center [446, 108] width 247 height 14
paste input "**********"
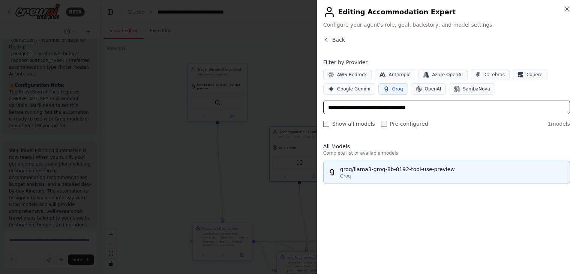
type input "**********"
click at [456, 173] on div "Groq" at bounding box center [452, 176] width 225 height 6
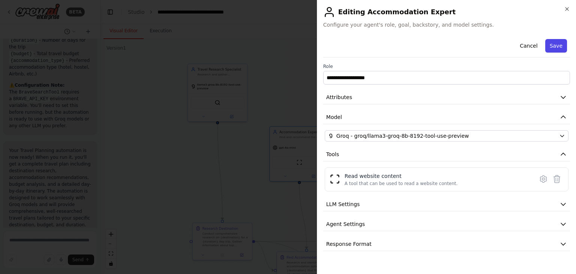
click at [559, 47] on button "Save" at bounding box center [556, 46] width 22 height 14
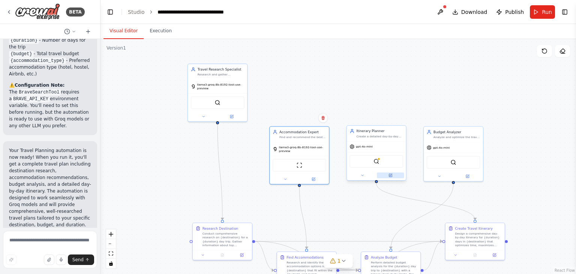
click at [392, 174] on icon at bounding box center [391, 175] width 2 height 2
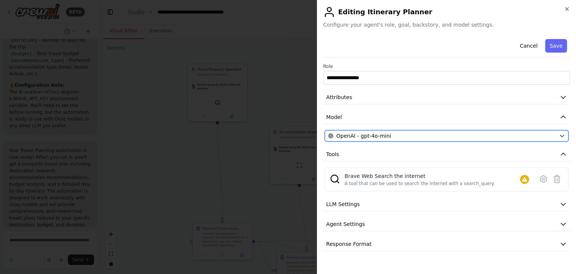
click at [416, 137] on div "OpenAI - gpt-4o-mini" at bounding box center [442, 136] width 228 height 8
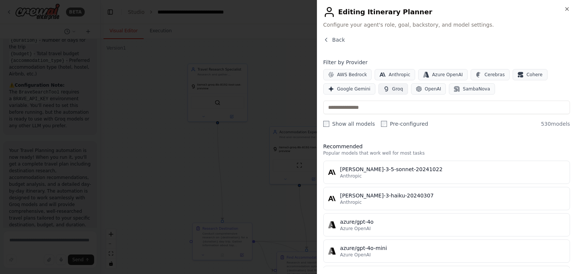
click at [398, 90] on span "Groq" at bounding box center [397, 89] width 11 height 6
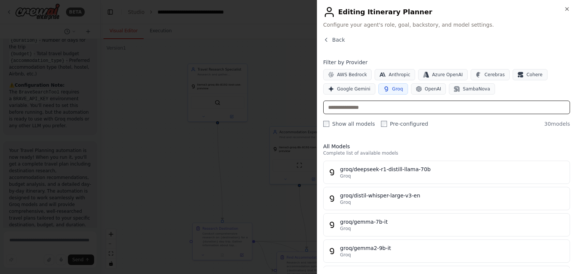
click at [407, 108] on input "text" at bounding box center [446, 108] width 247 height 14
paste input "**********"
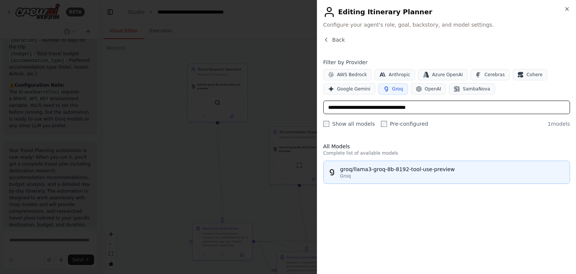
type input "**********"
click at [424, 170] on div "groq/llama3-groq-8b-8192-tool-use-preview" at bounding box center [452, 169] width 225 height 8
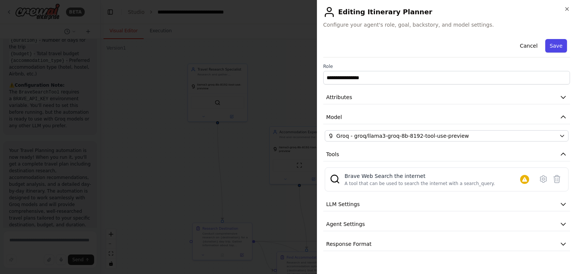
click at [552, 47] on button "Save" at bounding box center [556, 46] width 22 height 14
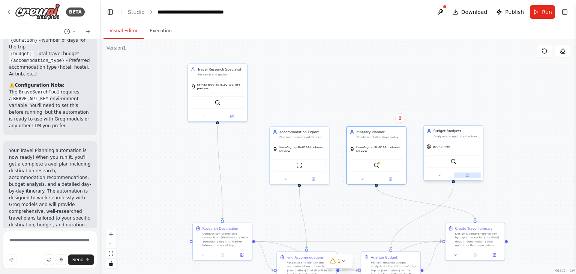
click at [470, 176] on button at bounding box center [467, 175] width 27 height 6
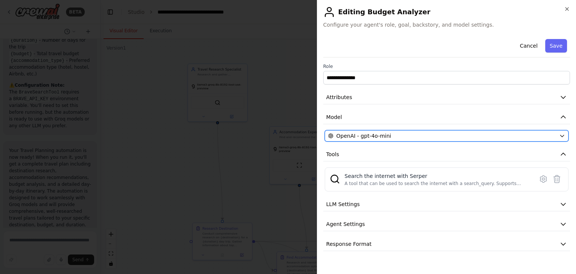
click at [424, 137] on div "OpenAI - gpt-4o-mini" at bounding box center [442, 136] width 228 height 8
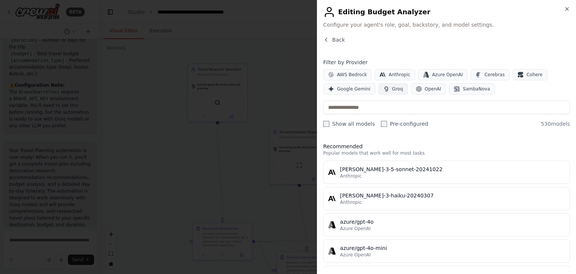
click at [390, 92] on button "Groq" at bounding box center [393, 88] width 30 height 11
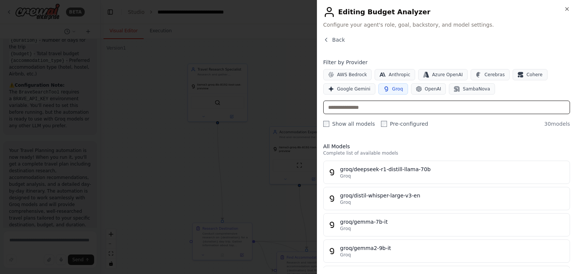
click at [357, 113] on input "text" at bounding box center [446, 108] width 247 height 14
paste input "**********"
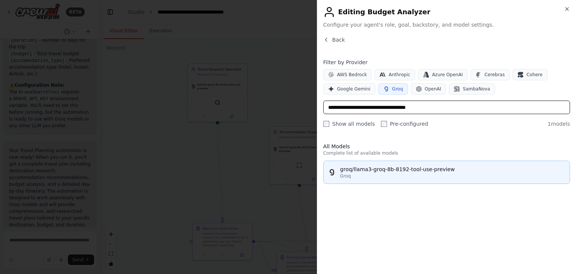
type input "**********"
click at [458, 173] on div "Groq" at bounding box center [452, 176] width 225 height 6
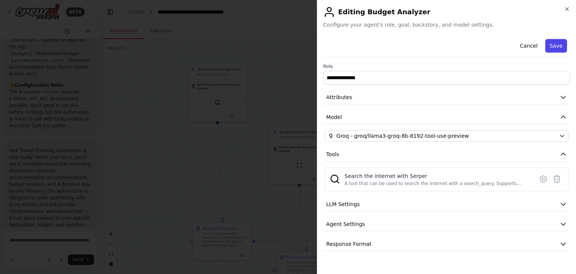
click at [556, 44] on button "Save" at bounding box center [556, 46] width 22 height 14
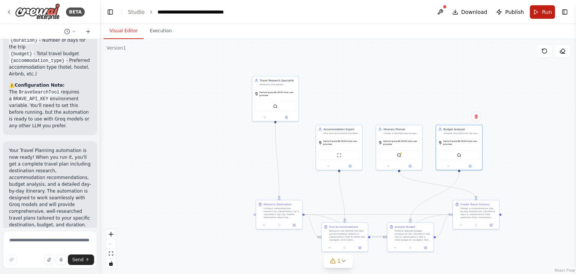
click at [543, 9] on span "Run" at bounding box center [547, 12] width 10 height 8
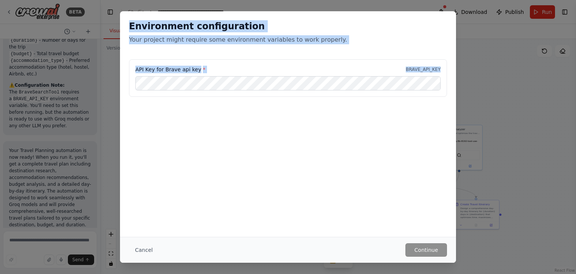
click at [201, 88] on div "Environment configuration Your project might require some environment variables…" at bounding box center [288, 72] width 336 height 123
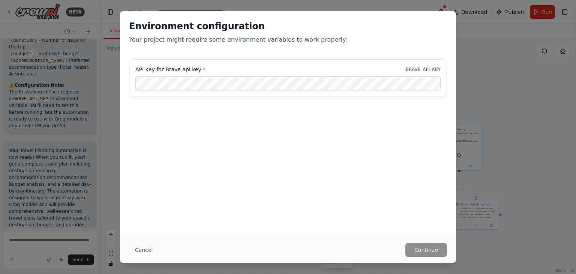
click at [212, 120] on div "API Key for Brave api key * BRAVE_API_KEY" at bounding box center [288, 96] width 336 height 75
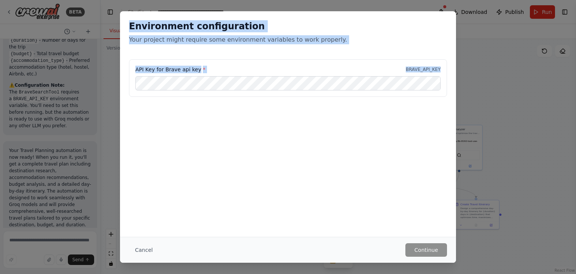
click at [218, 90] on div "Environment configuration Your project might require some environment variables…" at bounding box center [288, 72] width 336 height 123
copy div "Environment configuration Your project might require some environment variables…"
click at [140, 250] on button "Cancel" at bounding box center [144, 250] width 30 height 14
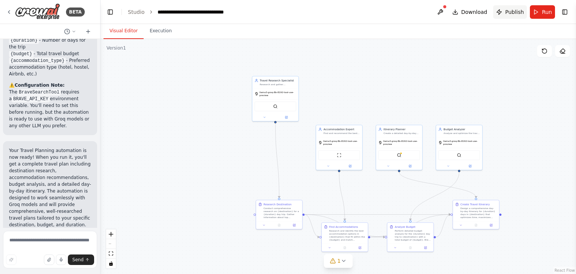
click at [504, 11] on button "Publish" at bounding box center [510, 12] width 34 height 14
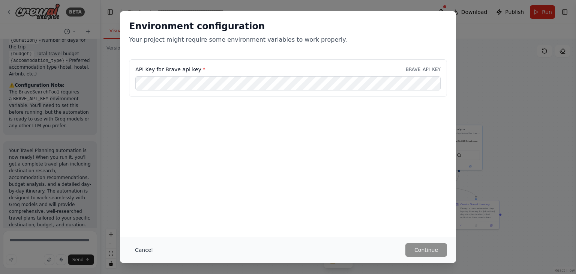
click at [147, 249] on button "Cancel" at bounding box center [144, 250] width 30 height 14
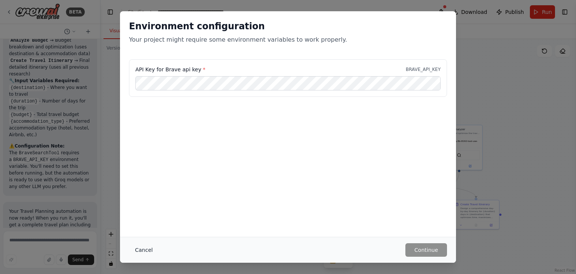
click at [141, 247] on button "Cancel" at bounding box center [144, 250] width 30 height 14
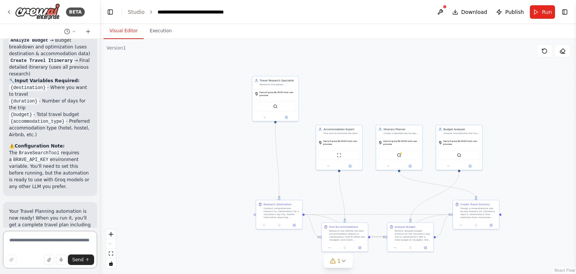
click at [27, 242] on textarea at bounding box center [50, 250] width 94 height 38
type textarea "**********"
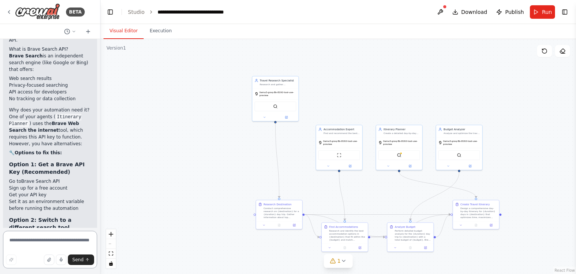
scroll to position [1369, 0]
click at [47, 178] on link "Brave Search API" at bounding box center [40, 180] width 39 height 5
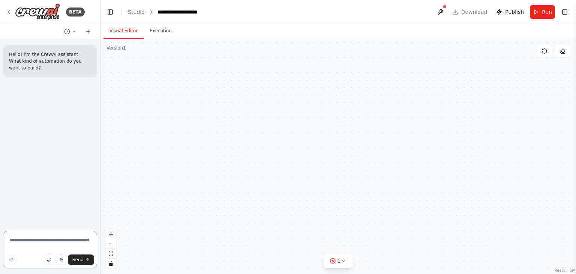
click at [21, 239] on textarea at bounding box center [50, 250] width 94 height 38
type textarea "**********"
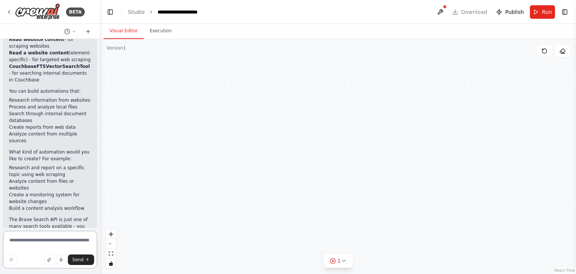
scroll to position [216, 0]
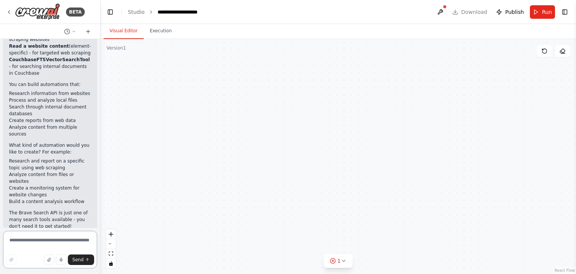
click at [18, 239] on textarea at bounding box center [50, 250] width 94 height 38
type textarea "**********"
click at [82, 258] on span "Send" at bounding box center [77, 260] width 11 height 6
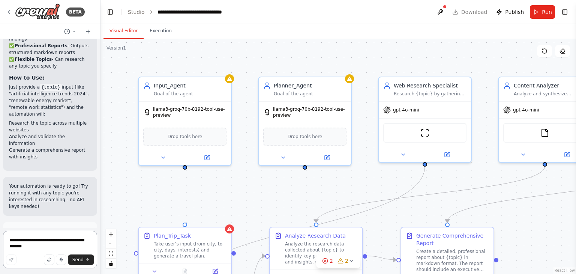
scroll to position [1326, 0]
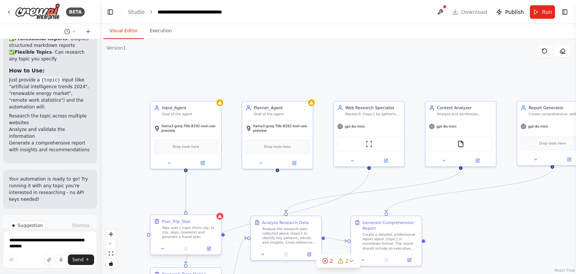
drag, startPoint x: 185, startPoint y: 168, endPoint x: 186, endPoint y: 218, distance: 49.1
click at [186, 218] on div "Plan_Trip_Task Take user’s input (from city, to city, days, interests) and gene…" at bounding box center [303, 161] width 363 height 179
drag, startPoint x: 277, startPoint y: 170, endPoint x: 285, endPoint y: 216, distance: 46.8
click at [285, 216] on div "Plan_Trip_Task Take user’s input (from city, to city, days, interests) and gene…" at bounding box center [303, 161] width 363 height 179
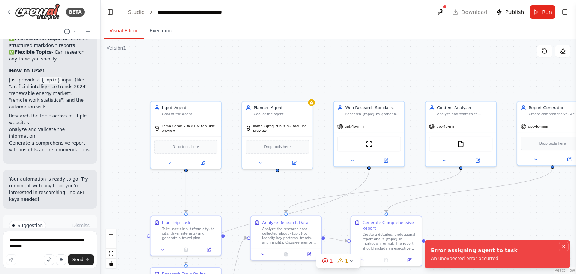
click at [564, 245] on icon "Notifications (F8)" at bounding box center [564, 246] width 6 height 6
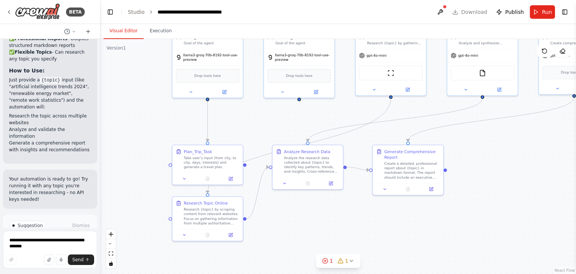
drag, startPoint x: 278, startPoint y: 170, endPoint x: 300, endPoint y: 99, distance: 74.1
click at [300, 99] on div ".deletable-edge-delete-btn { width: 20px; height: 20px; border: 0px solid #ffff…" at bounding box center [339, 156] width 476 height 235
drag, startPoint x: 299, startPoint y: 97, endPoint x: 208, endPoint y: 143, distance: 102.3
click at [208, 143] on div "Plan_Trip_Task Take user’s input (from city, to city, days, interests) and gene…" at bounding box center [324, 91] width 363 height 179
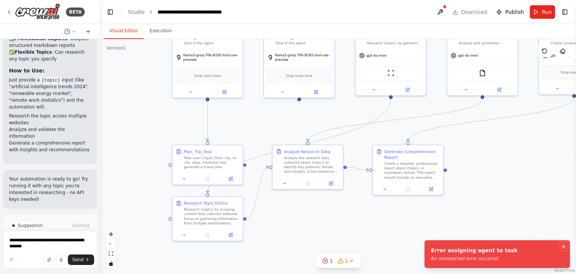
click at [564, 246] on icon "Notifications (F8)" at bounding box center [563, 246] width 3 height 3
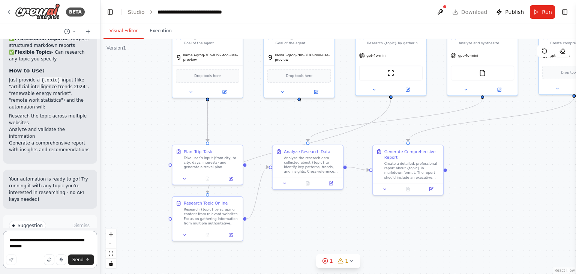
click at [62, 239] on textarea "**********" at bounding box center [50, 250] width 94 height 38
type textarea "*"
type textarea "**********"
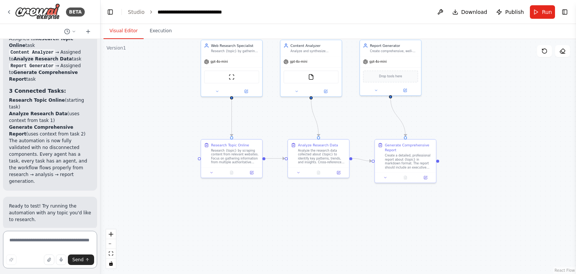
scroll to position [1813, 0]
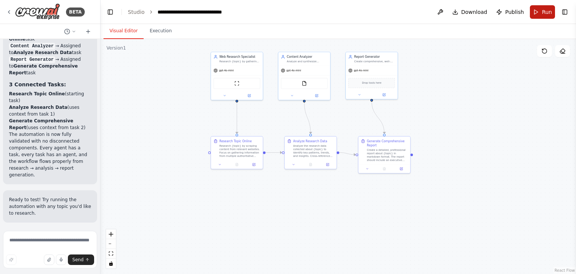
click at [537, 12] on button "Run" at bounding box center [542, 12] width 25 height 14
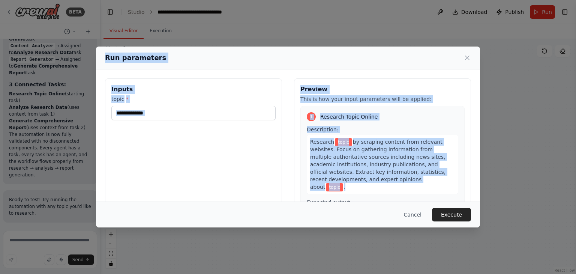
drag, startPoint x: 105, startPoint y: 57, endPoint x: 432, endPoint y: 185, distance: 351.3
click at [432, 185] on div "Run parameters Inputs topic * Preview This is how your input parameters will be…" at bounding box center [288, 137] width 384 height 181
copy div "Run parameters Inputs topic * Preview This is how your input parameters will be…"
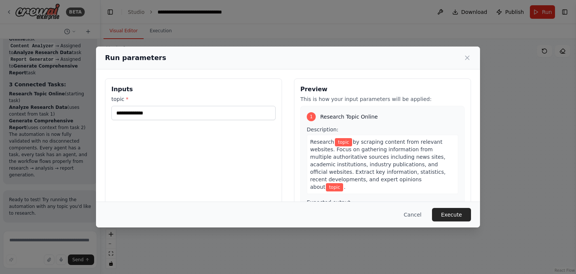
click at [48, 235] on div "Run parameters Inputs topic * Preview This is how your input parameters will be…" at bounding box center [288, 137] width 576 height 274
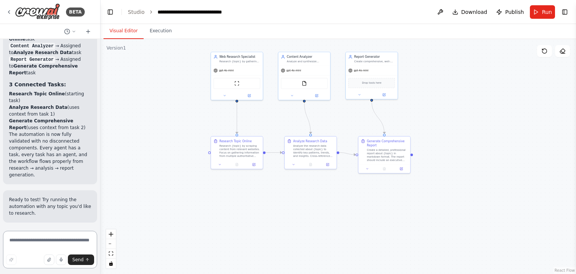
click at [45, 243] on textarea at bounding box center [50, 250] width 94 height 38
paste textarea "**********"
type textarea "**********"
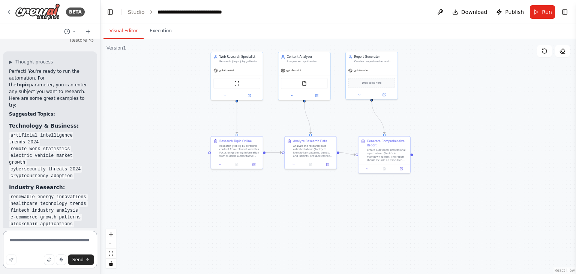
scroll to position [2256, 0]
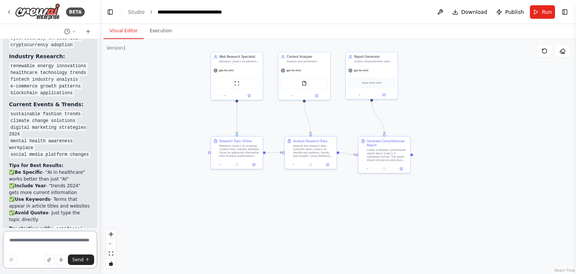
click at [29, 242] on textarea at bounding box center [50, 250] width 94 height 38
type textarea "**********"
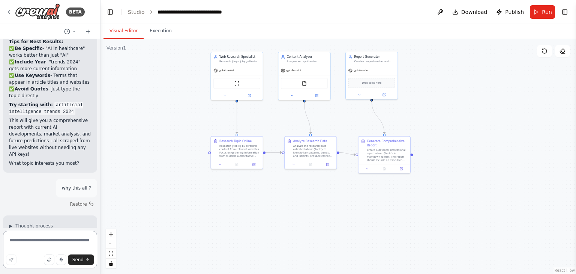
scroll to position [2389, 0]
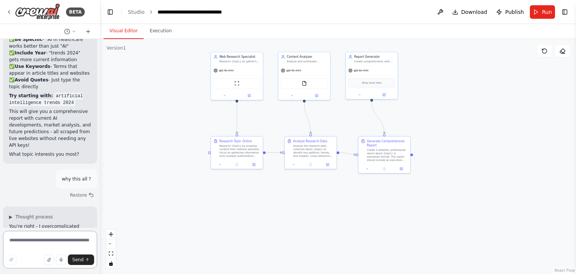
click at [14, 241] on textarea at bounding box center [50, 250] width 94 height 38
type textarea "**********"
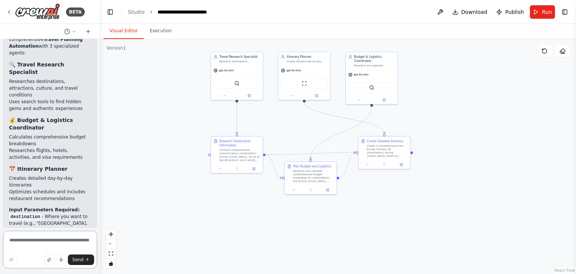
scroll to position [3764, 0]
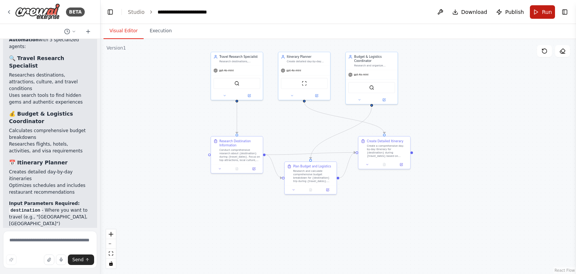
click at [545, 12] on span "Run" at bounding box center [547, 12] width 10 height 8
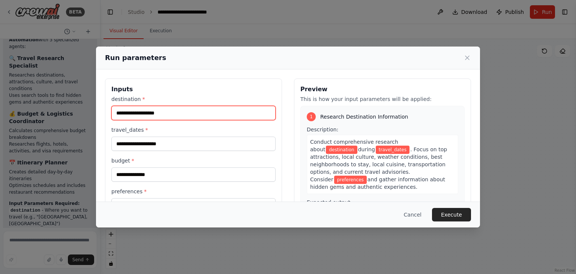
click at [197, 111] on input "destination *" at bounding box center [193, 113] width 164 height 14
type input "*********"
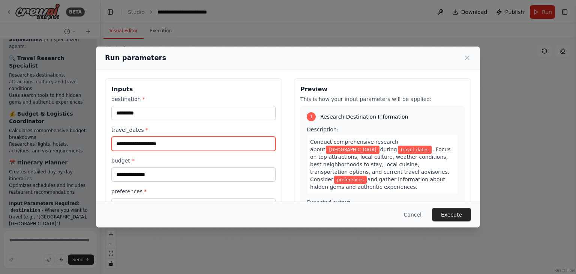
click at [161, 142] on input "travel_dates *" at bounding box center [193, 144] width 164 height 14
type input "**********"
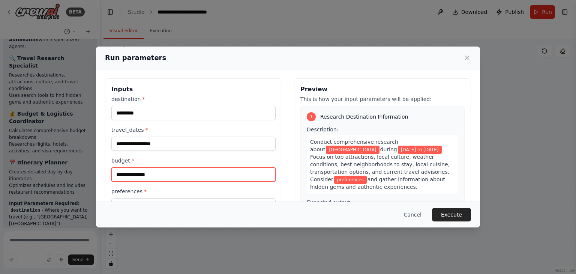
click at [166, 173] on input "budget *" at bounding box center [193, 174] width 164 height 14
type input "*"
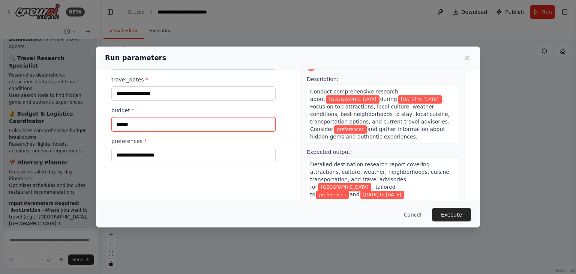
scroll to position [60, 0]
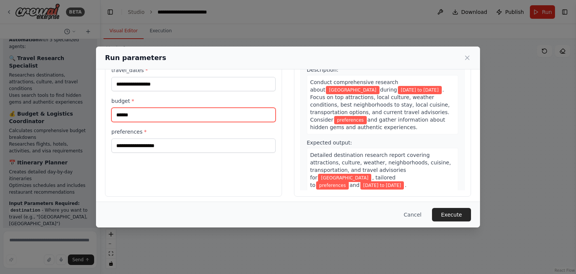
type input "******"
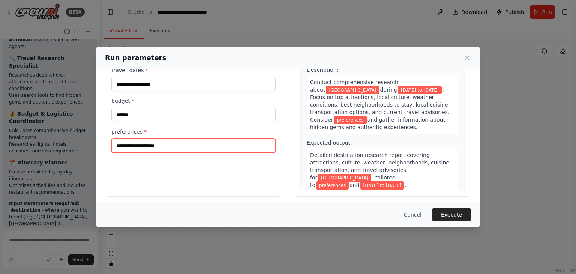
click at [185, 144] on input "preferences *" at bounding box center [193, 145] width 164 height 14
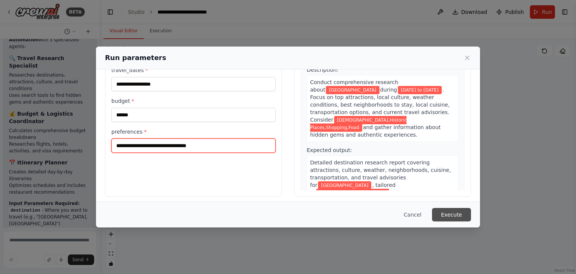
type input "**********"
click at [459, 210] on button "Execute" at bounding box center [451, 215] width 39 height 14
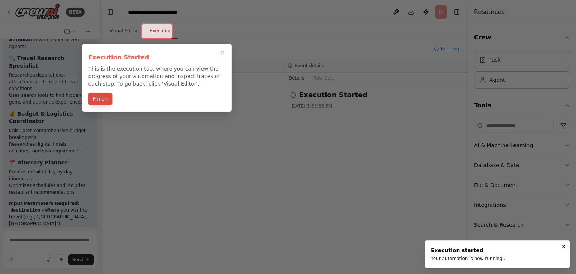
click at [103, 96] on button "Finish" at bounding box center [100, 99] width 24 height 12
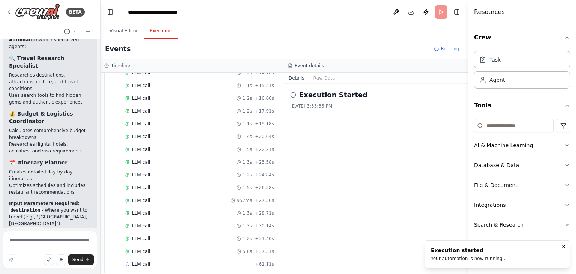
scroll to position [527, 0]
click at [318, 80] on button "Raw Data" at bounding box center [324, 78] width 31 height 11
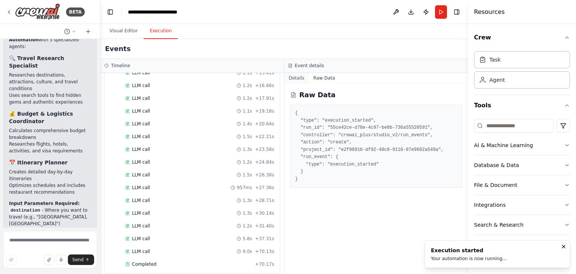
click at [302, 78] on button "Details" at bounding box center [296, 78] width 25 height 11
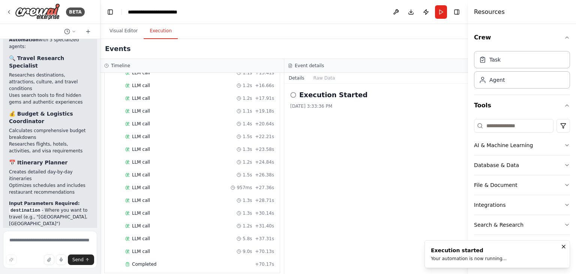
click at [292, 93] on icon at bounding box center [293, 95] width 6 height 6
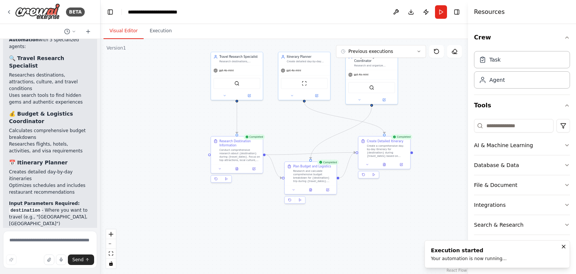
click at [123, 33] on button "Visual Editor" at bounding box center [124, 31] width 40 height 16
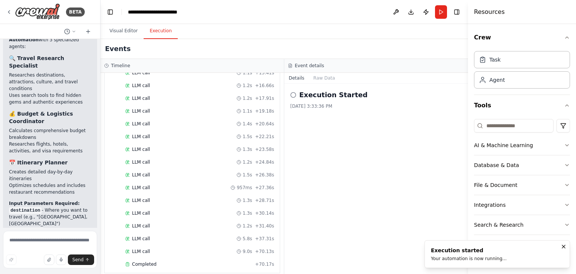
click at [158, 30] on button "Execution" at bounding box center [161, 31] width 34 height 16
drag, startPoint x: 420, startPoint y: 197, endPoint x: 240, endPoint y: 180, distance: 180.5
click at [240, 180] on div "Timeline ▼ Travel Research Specialist 6.75s (+20.19s) • 1 task ▼ Research Desti…" at bounding box center [285, 166] width 368 height 215
click at [363, 164] on div "Execution Started [DATE] 3:33:36 PM" at bounding box center [376, 179] width 184 height 190
click at [33, 236] on textarea at bounding box center [50, 250] width 94 height 38
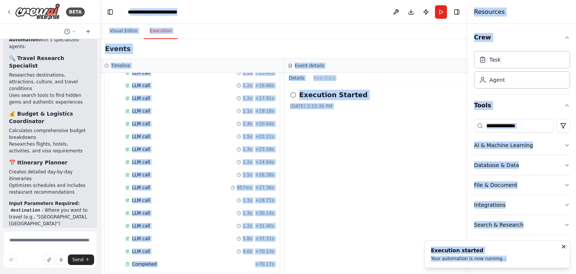
drag, startPoint x: 130, startPoint y: 12, endPoint x: 507, endPoint y: 255, distance: 448.1
click at [507, 255] on div "BETA Hello! I'm the CrewAI assistant. What kind of automation do you want to bu…" at bounding box center [288, 137] width 576 height 274
copy div "**********"
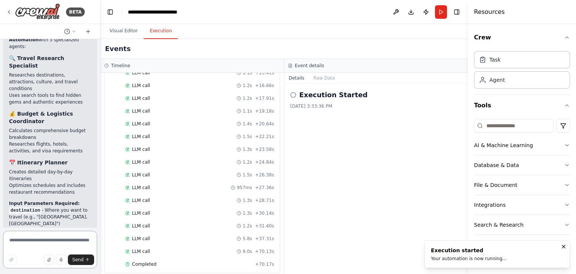
click at [30, 242] on textarea at bounding box center [50, 250] width 94 height 38
paste textarea "**********"
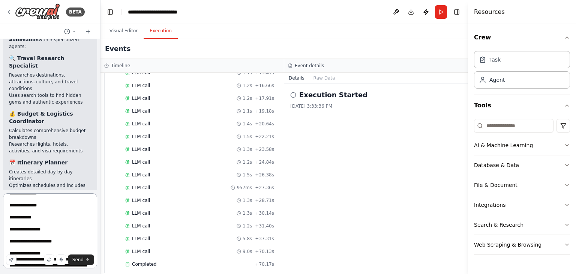
scroll to position [1108, 0]
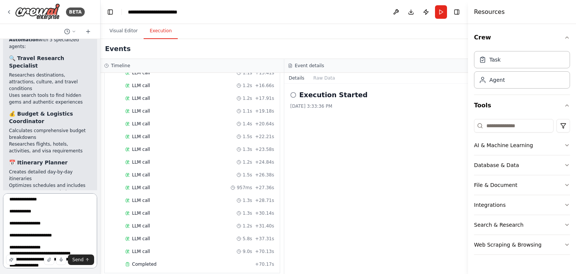
type textarea "**********"
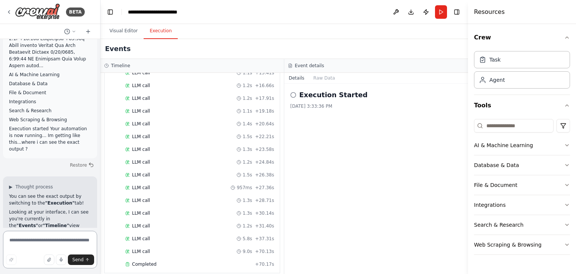
scroll to position [4415, 0]
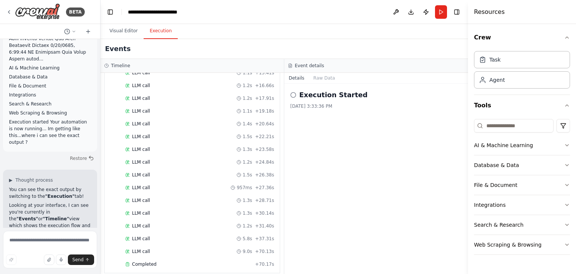
click at [305, 65] on h3 "Event details" at bounding box center [309, 66] width 29 height 6
click at [156, 32] on button "Execution" at bounding box center [161, 31] width 34 height 16
click at [29, 240] on textarea at bounding box center [50, 250] width 94 height 38
type textarea "**********"
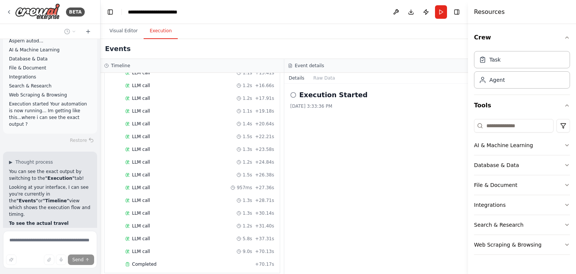
scroll to position [4476, 0]
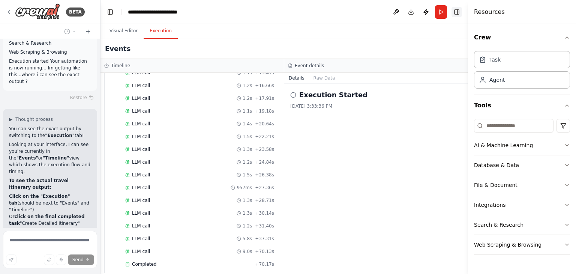
click at [462, 15] on button "Toggle Right Sidebar" at bounding box center [457, 12] width 11 height 11
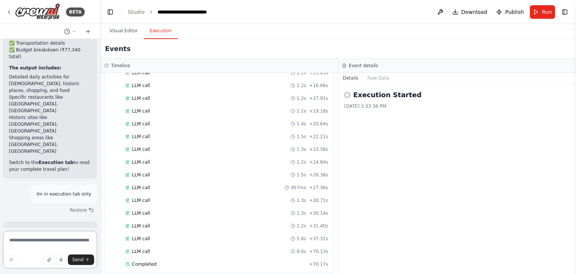
scroll to position [4746, 0]
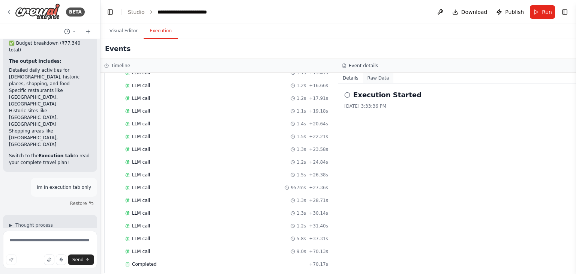
click at [381, 80] on button "Raw Data" at bounding box center [378, 78] width 31 height 11
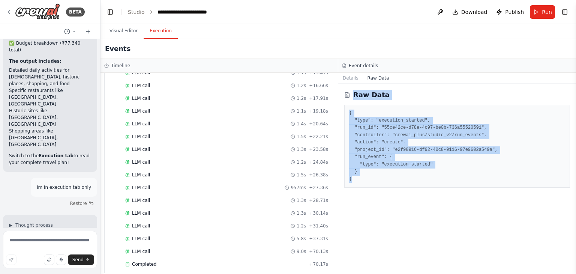
drag, startPoint x: 354, startPoint y: 92, endPoint x: 379, endPoint y: 182, distance: 94.1
click at [379, 182] on div "Raw Data { "type": "execution_started", "run_id": "55ce42ce-d78e-4c97-be0b-736a…" at bounding box center [457, 179] width 238 height 190
copy div "Raw Data { "type": "execution_started", "run_id": "55ce42ce-d78e-4c97-be0b-736a…"
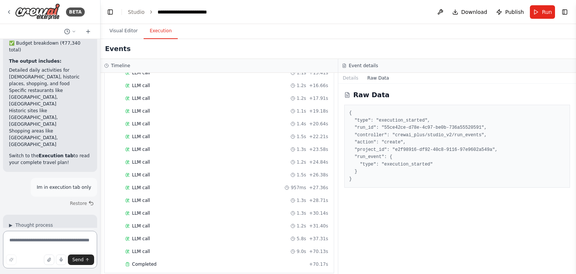
click at [30, 240] on textarea at bounding box center [50, 250] width 94 height 38
paste textarea "**********"
type textarea "**********"
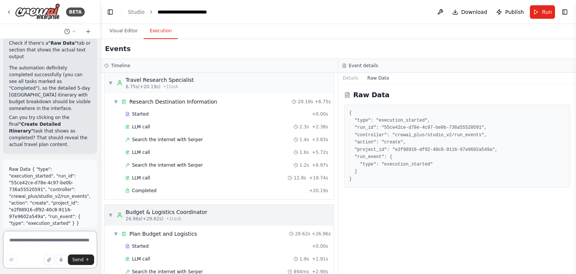
scroll to position [0, 0]
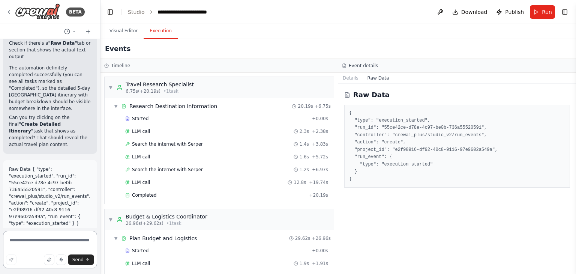
click at [25, 238] on textarea at bounding box center [50, 250] width 94 height 38
type textarea "**********"
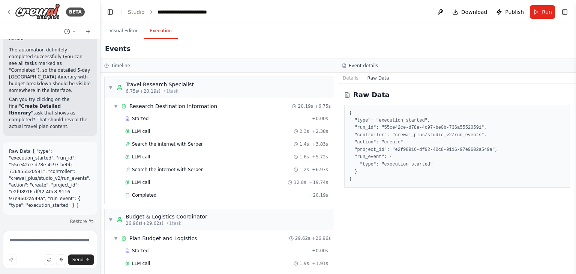
scroll to position [5176, 0]
